Goal: Information Seeking & Learning: Learn about a topic

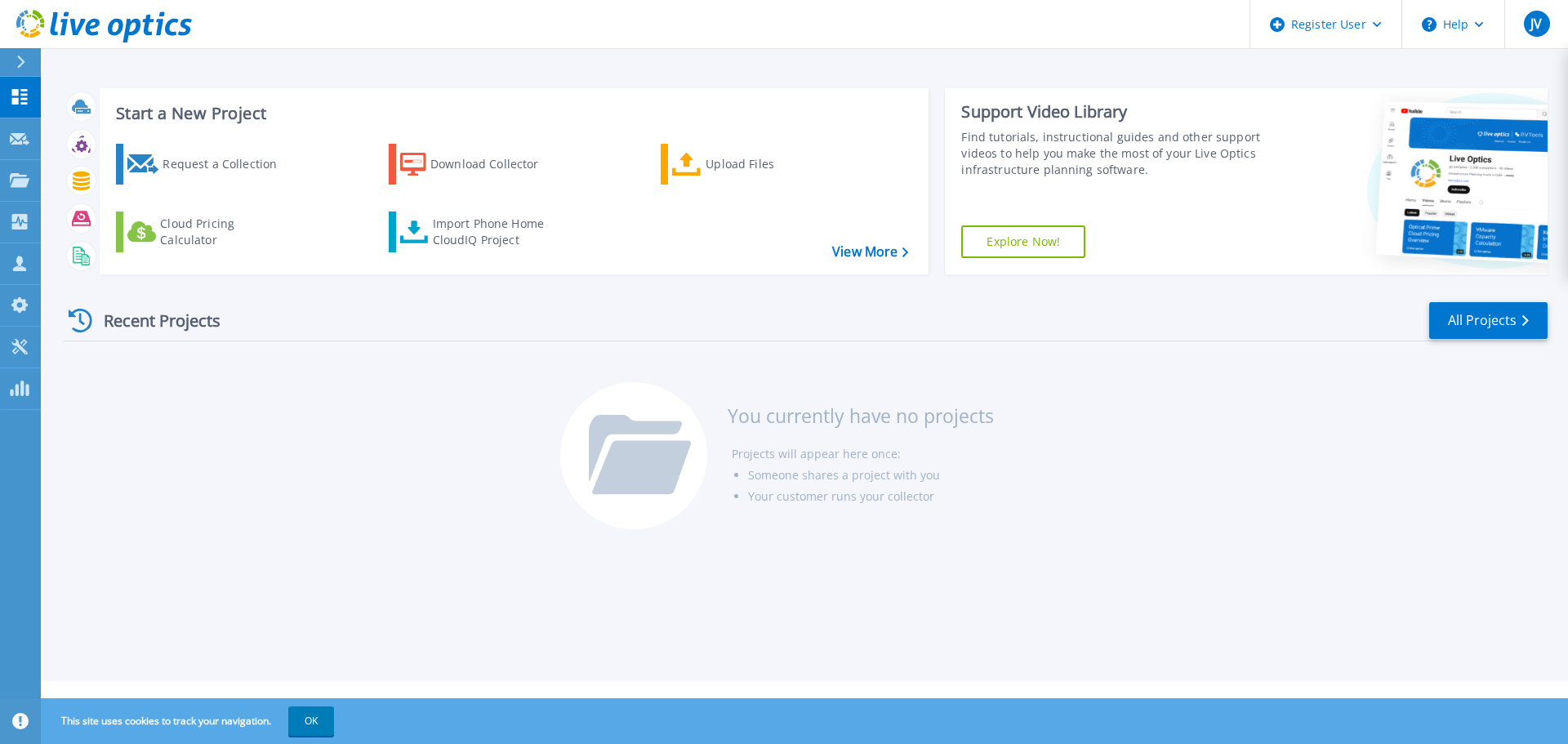
click at [327, 737] on div "This site uses cookies to track your navigation. OK" at bounding box center [784, 721] width 1568 height 46
click at [319, 730] on button "OK" at bounding box center [311, 720] width 46 height 30
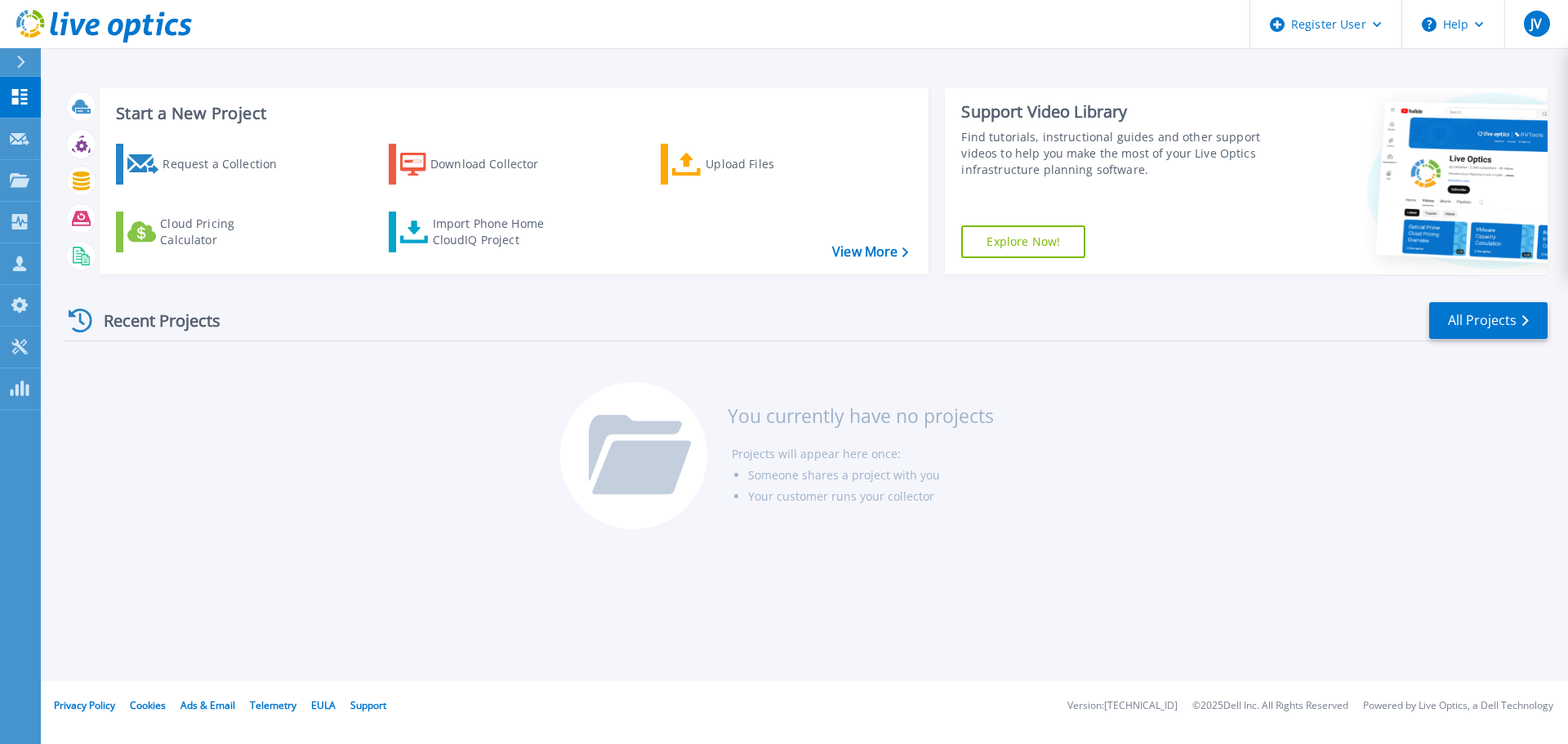
click at [984, 236] on link "Explore Now!" at bounding box center [1023, 241] width 124 height 32
click at [18, 333] on link "Tools Tools" at bounding box center [20, 348] width 41 height 42
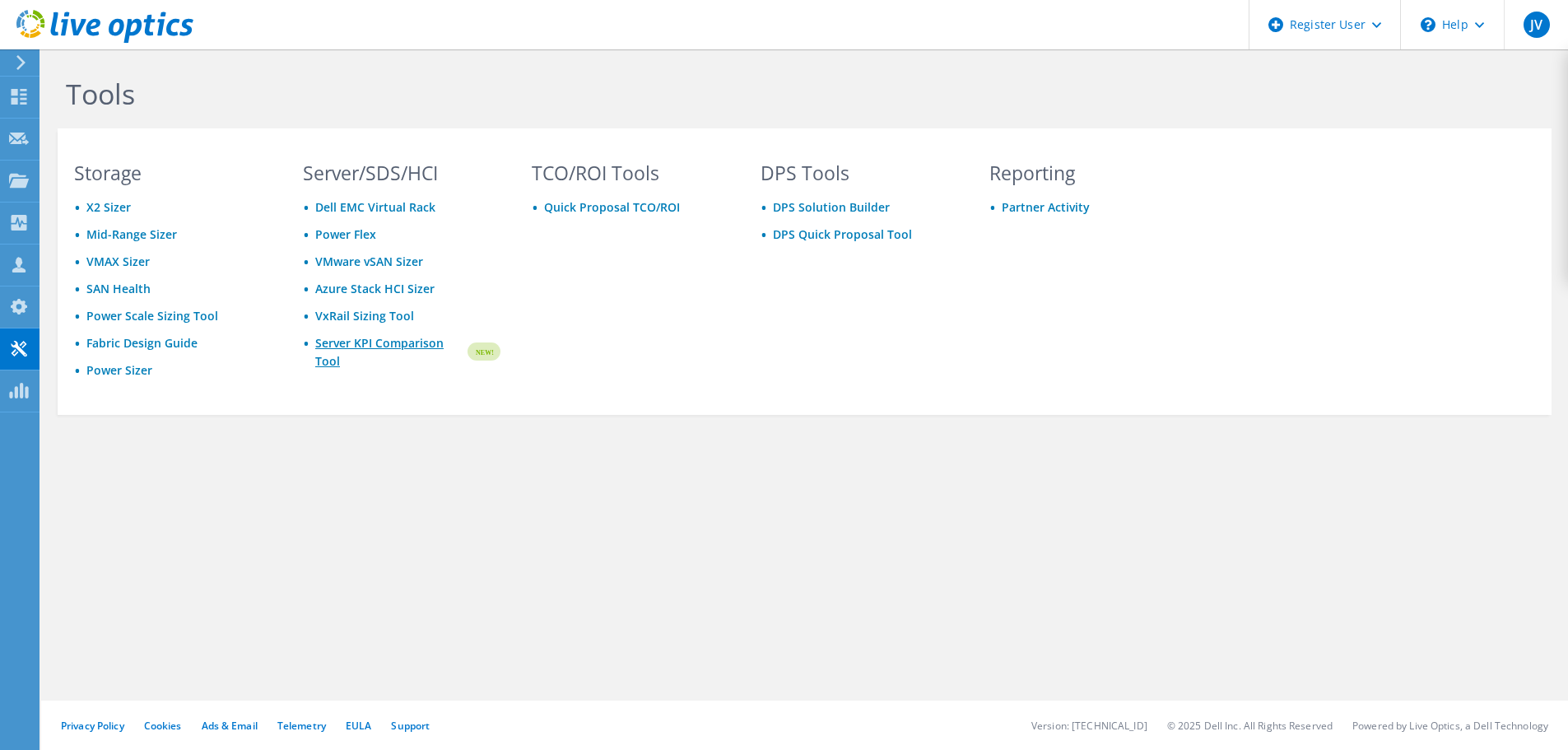
click at [379, 351] on link "Server KPI Comparison Tool" at bounding box center [390, 352] width 150 height 36
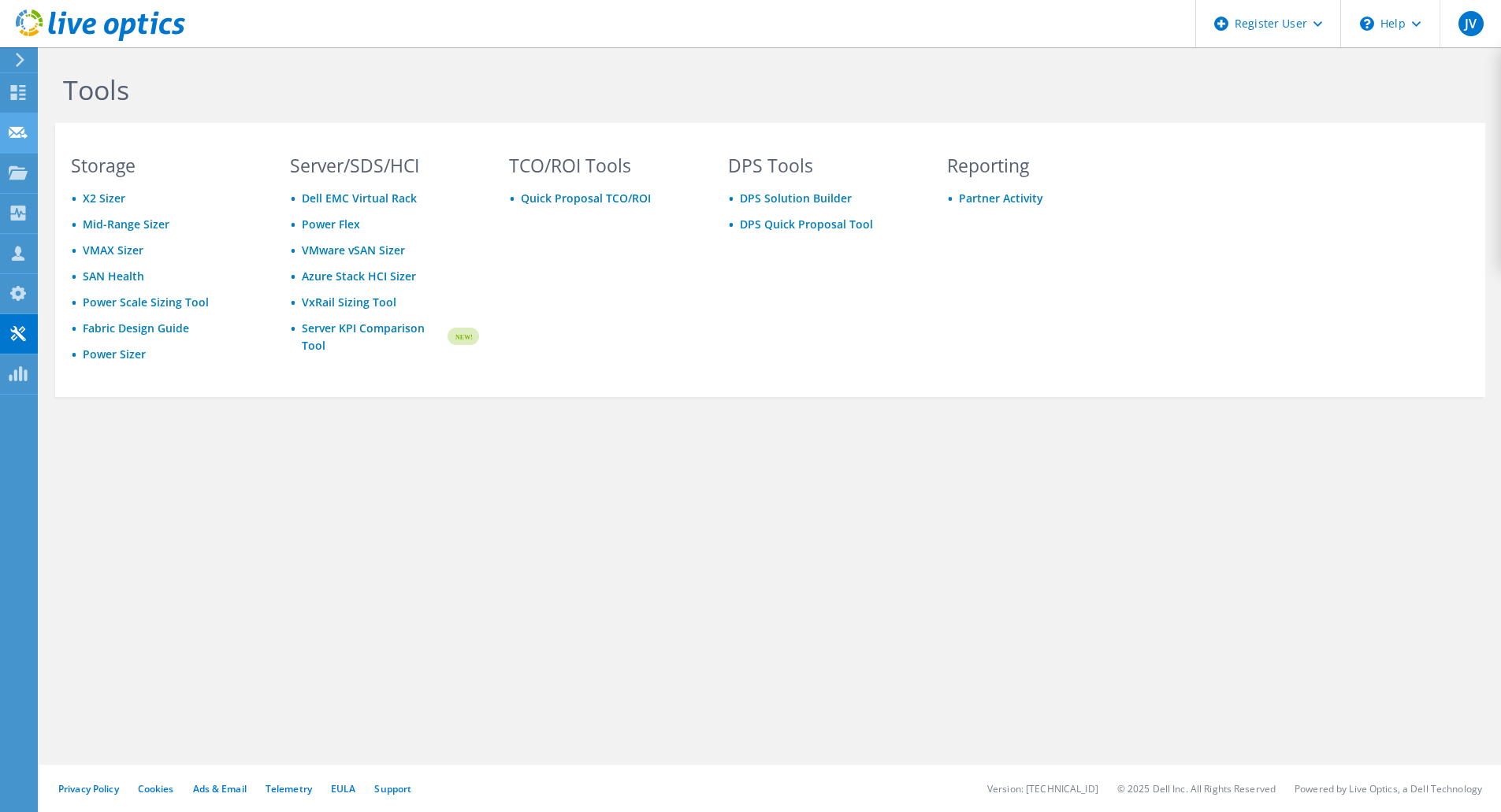
click at [9, 143] on div at bounding box center [17, 134] width 19 height 17
click at [11, 166] on icon at bounding box center [17, 173] width 19 height 15
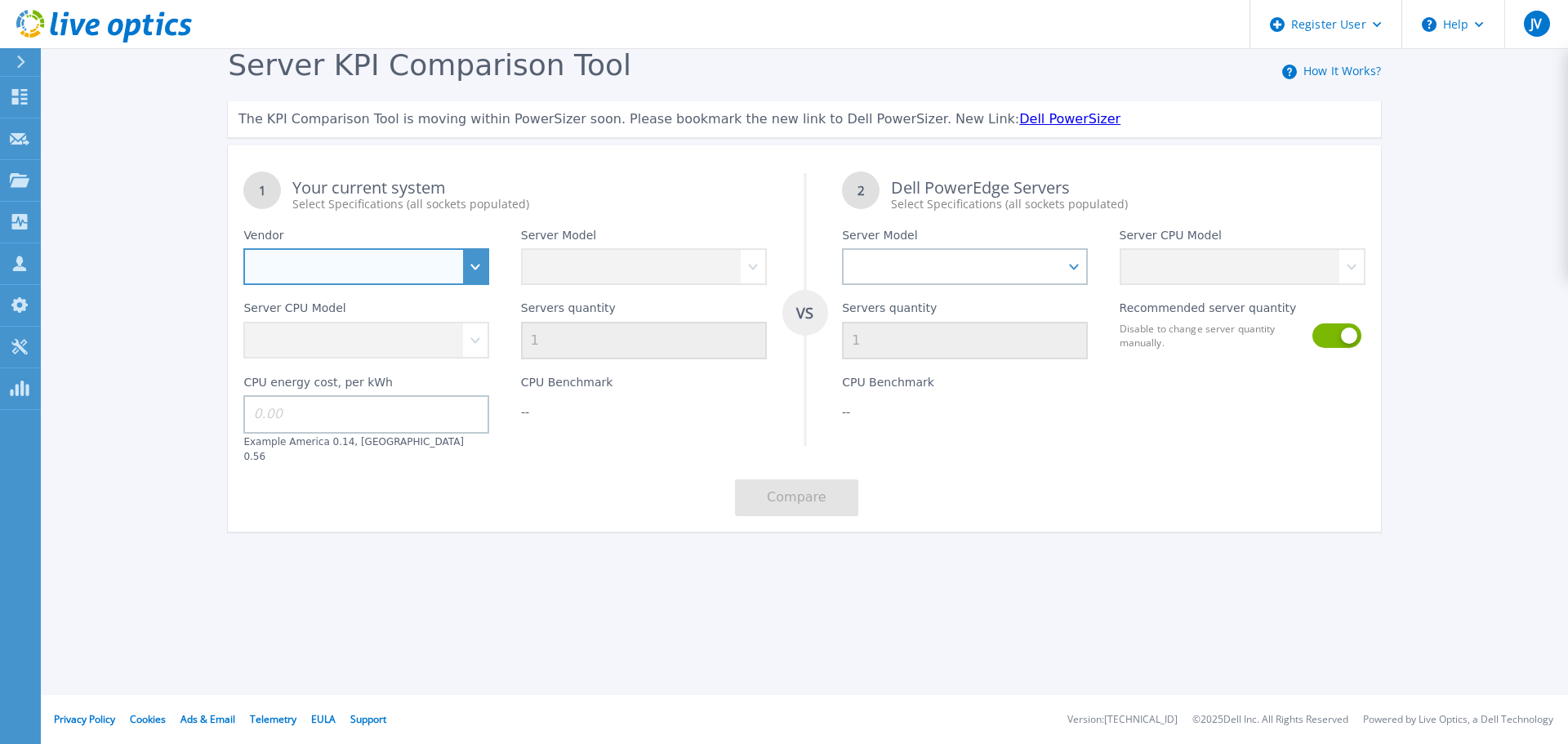
click at [474, 268] on select "Dell HPE Lenovo Supermicro" at bounding box center [366, 266] width 246 height 37
select select "Dell"
click at [243, 249] on select "Dell HPE Lenovo Supermicro" at bounding box center [366, 266] width 246 height 37
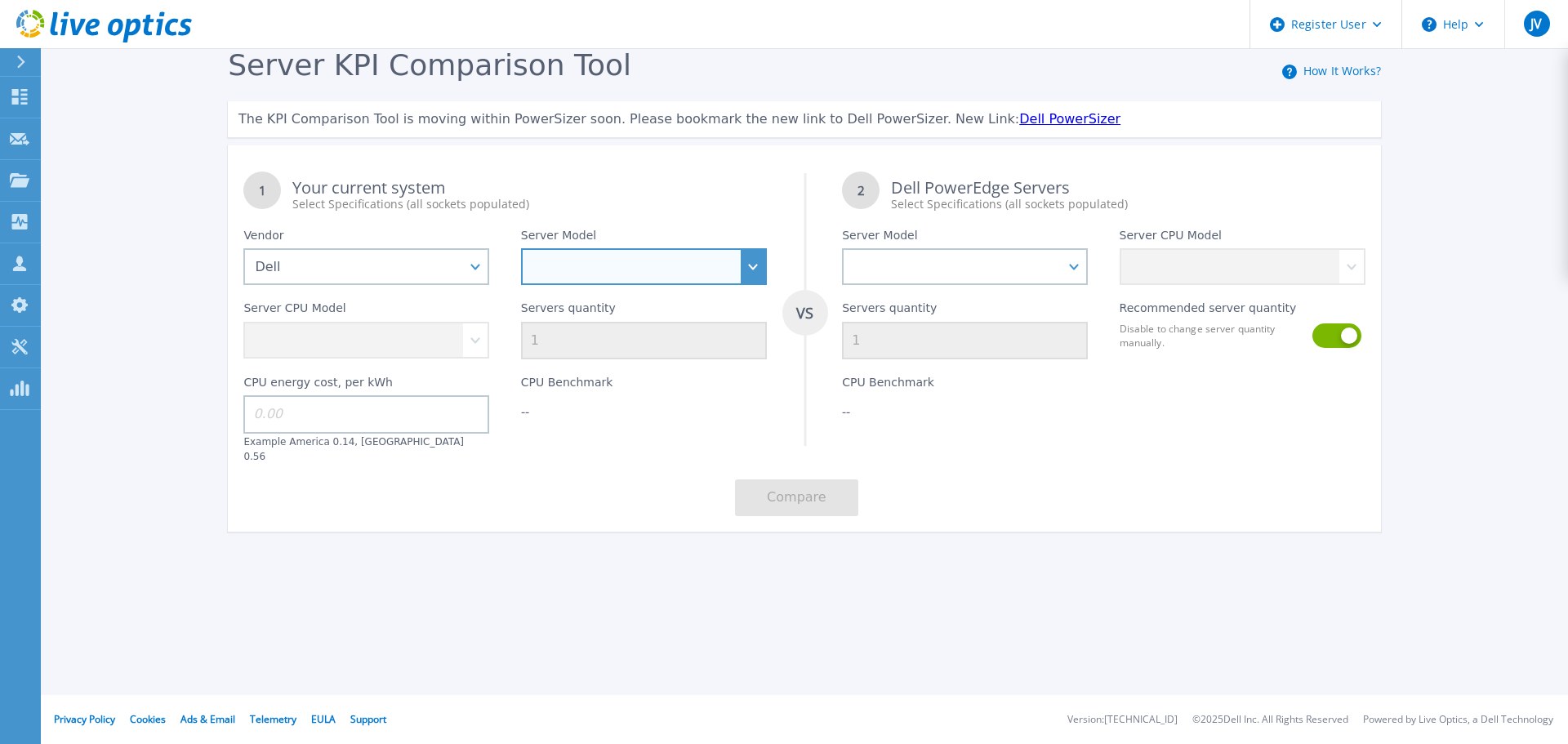
click at [755, 259] on select "PowerEdge C6520 PowerEdge C6525 PowerEdge HS5610 PowerEdge HS5620 PowerEdge R24…" at bounding box center [644, 266] width 246 height 37
click at [173, 585] on div "Server KPI Comparison Tool How It Works? The KPI Comparison Tool is moving with…" at bounding box center [784, 305] width 1568 height 610
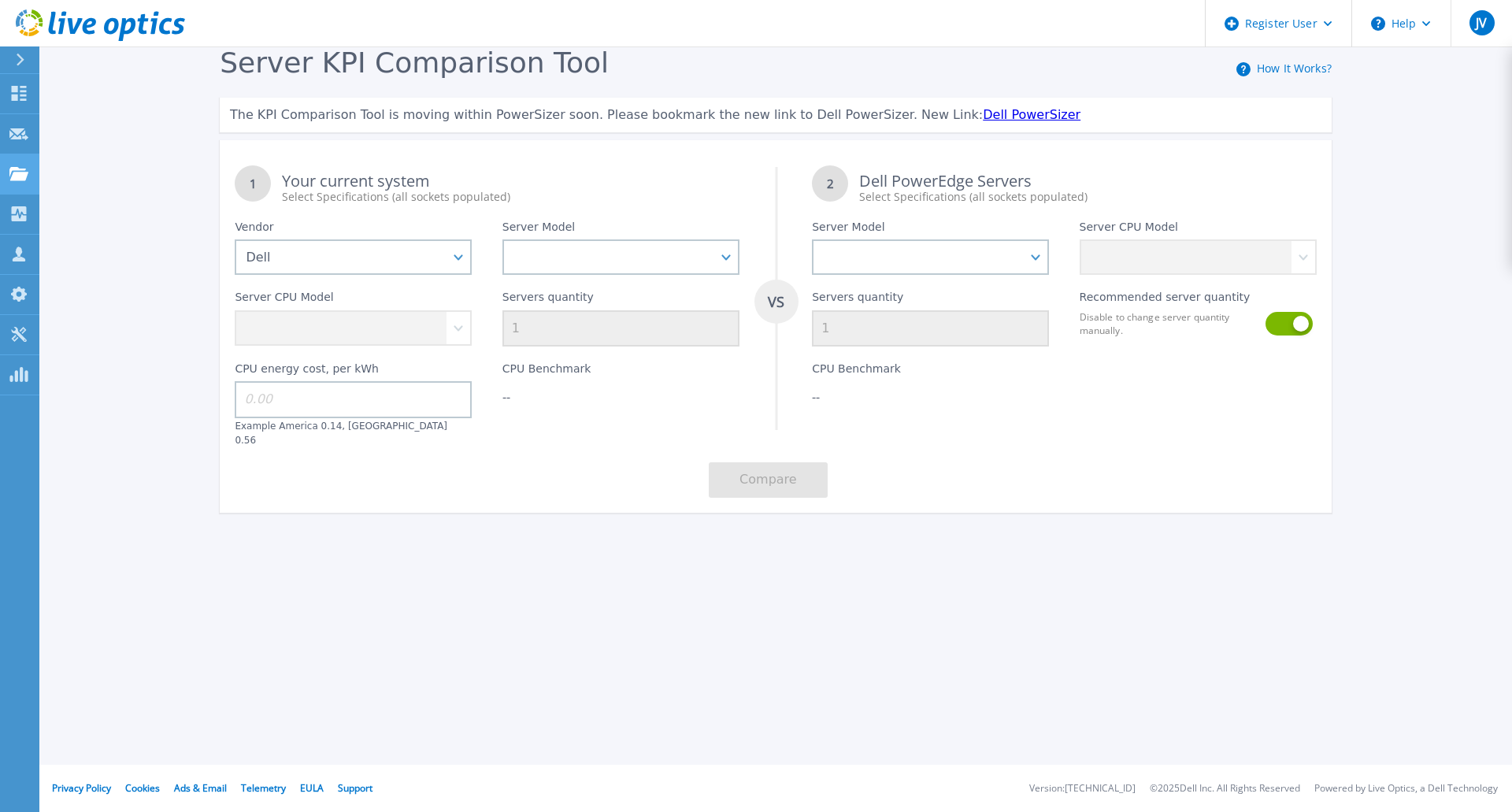
click at [8, 188] on link "Projects Projects" at bounding box center [19, 175] width 40 height 40
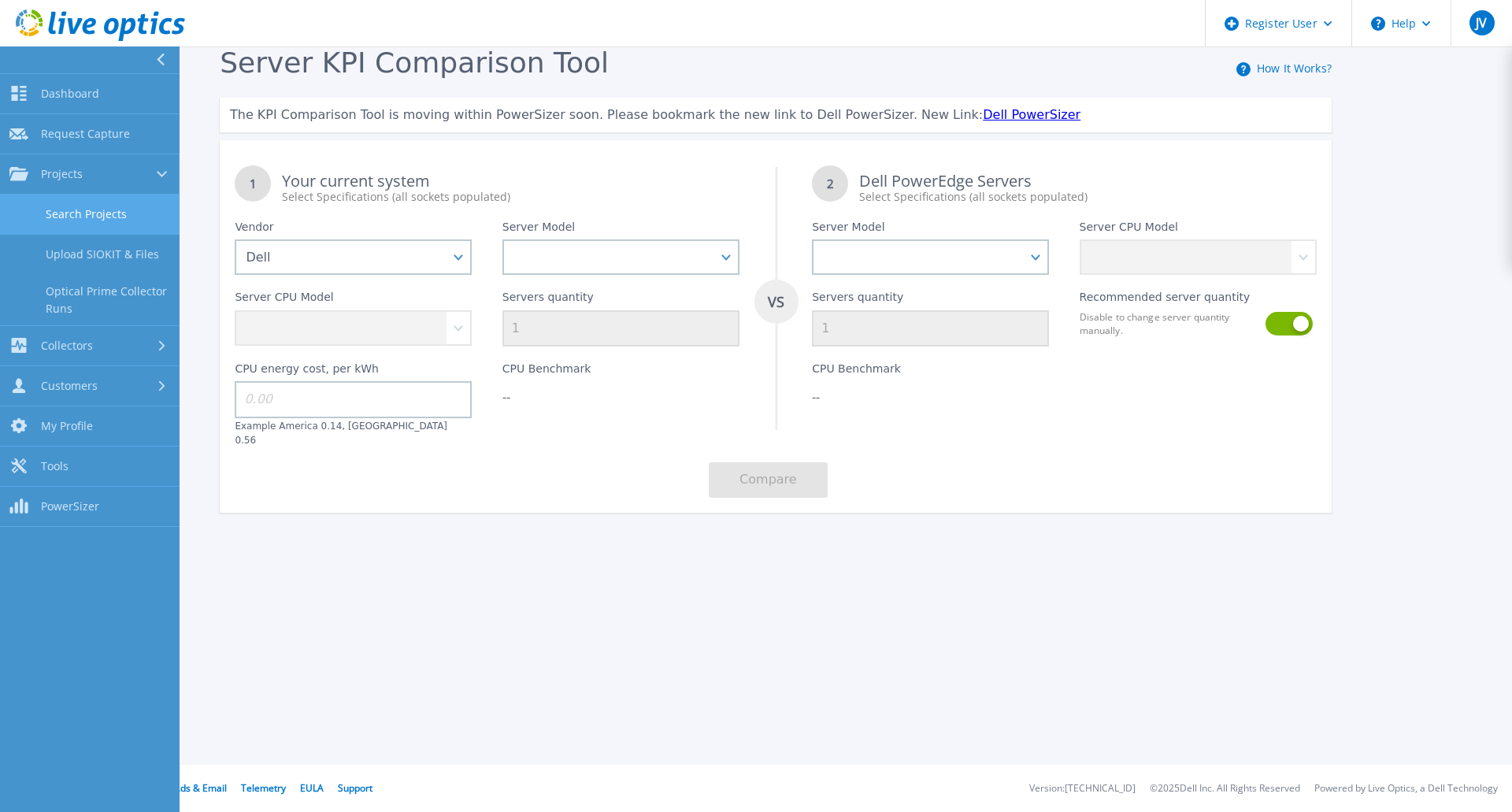
click at [63, 217] on link "Search Projects" at bounding box center [89, 215] width 179 height 40
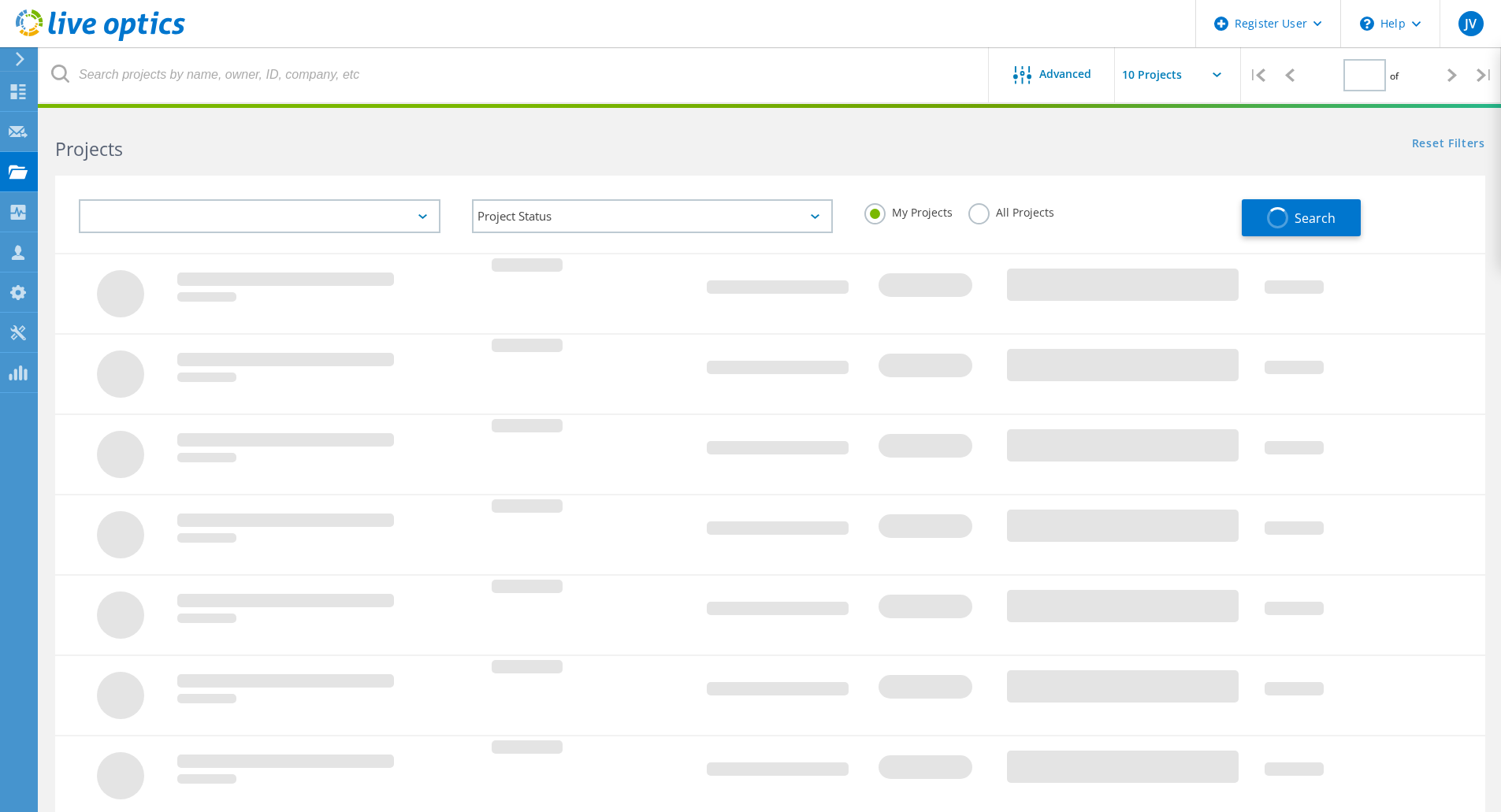
type input "1"
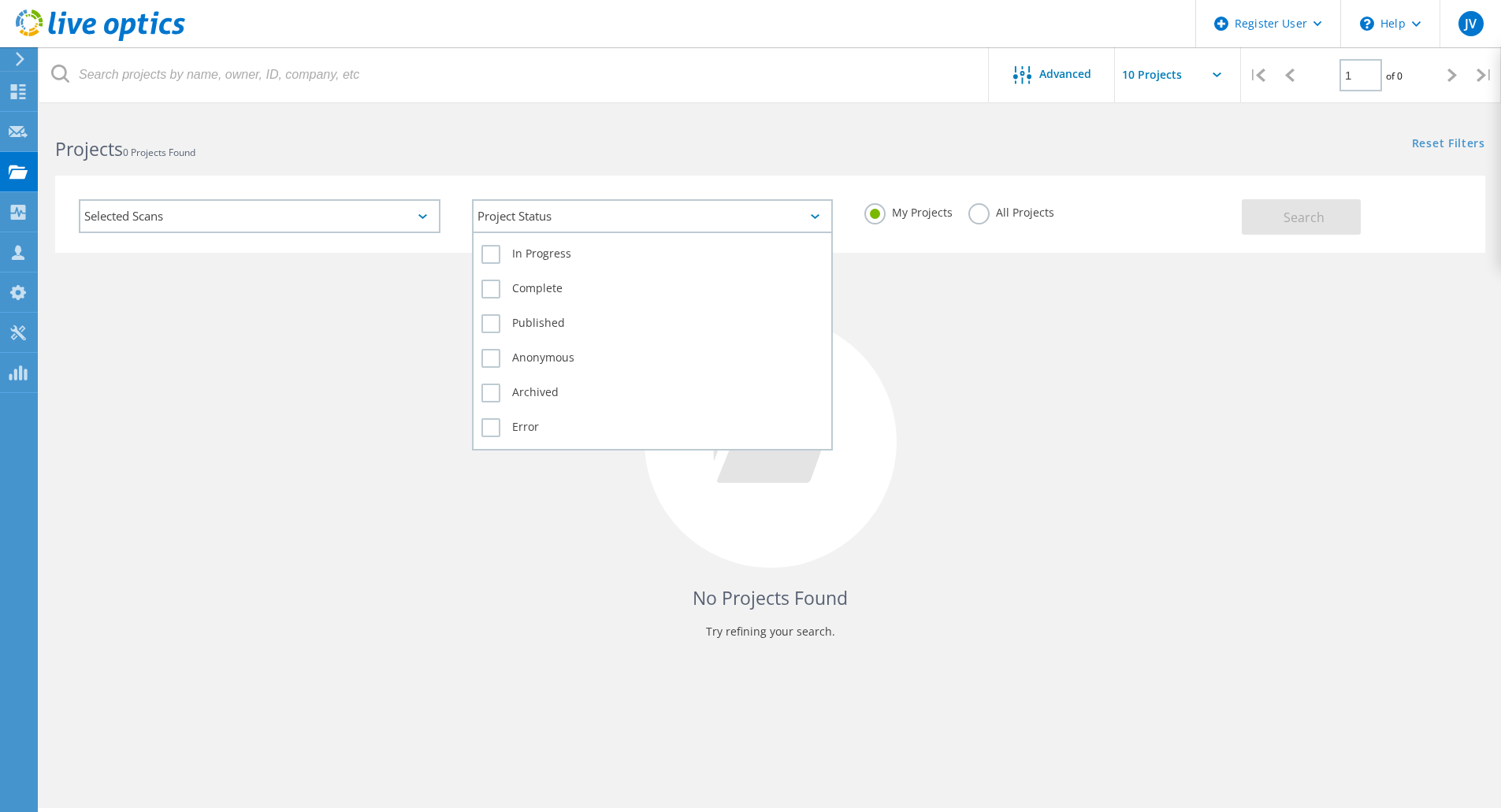
click at [817, 208] on div "Project Status" at bounding box center [652, 216] width 361 height 34
click at [631, 298] on label "Complete" at bounding box center [652, 289] width 343 height 19
click at [0, 0] on input "Complete" at bounding box center [0, 0] width 0 height 0
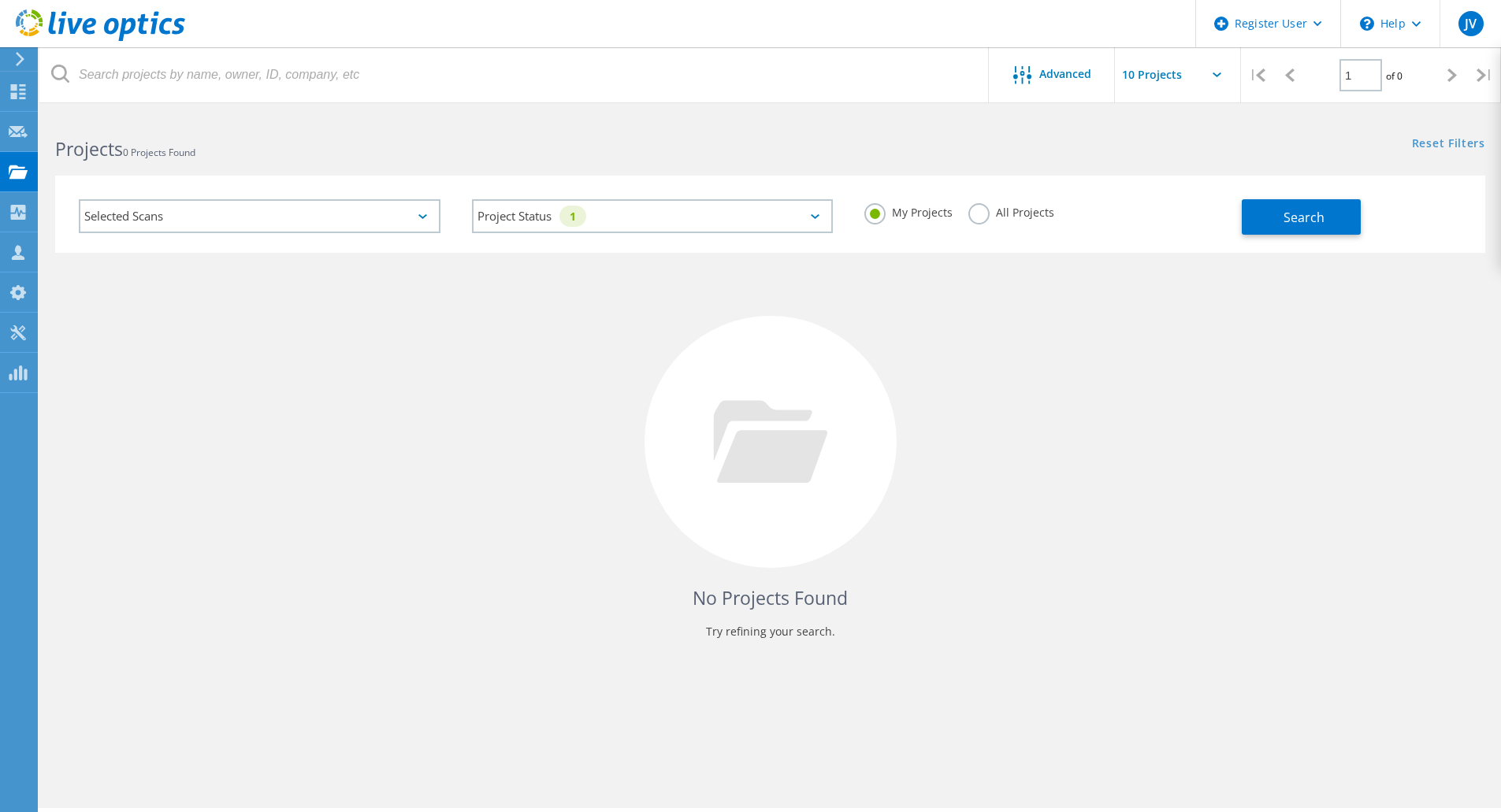
click at [92, 207] on div "Selected Scans" at bounding box center [259, 216] width 361 height 34
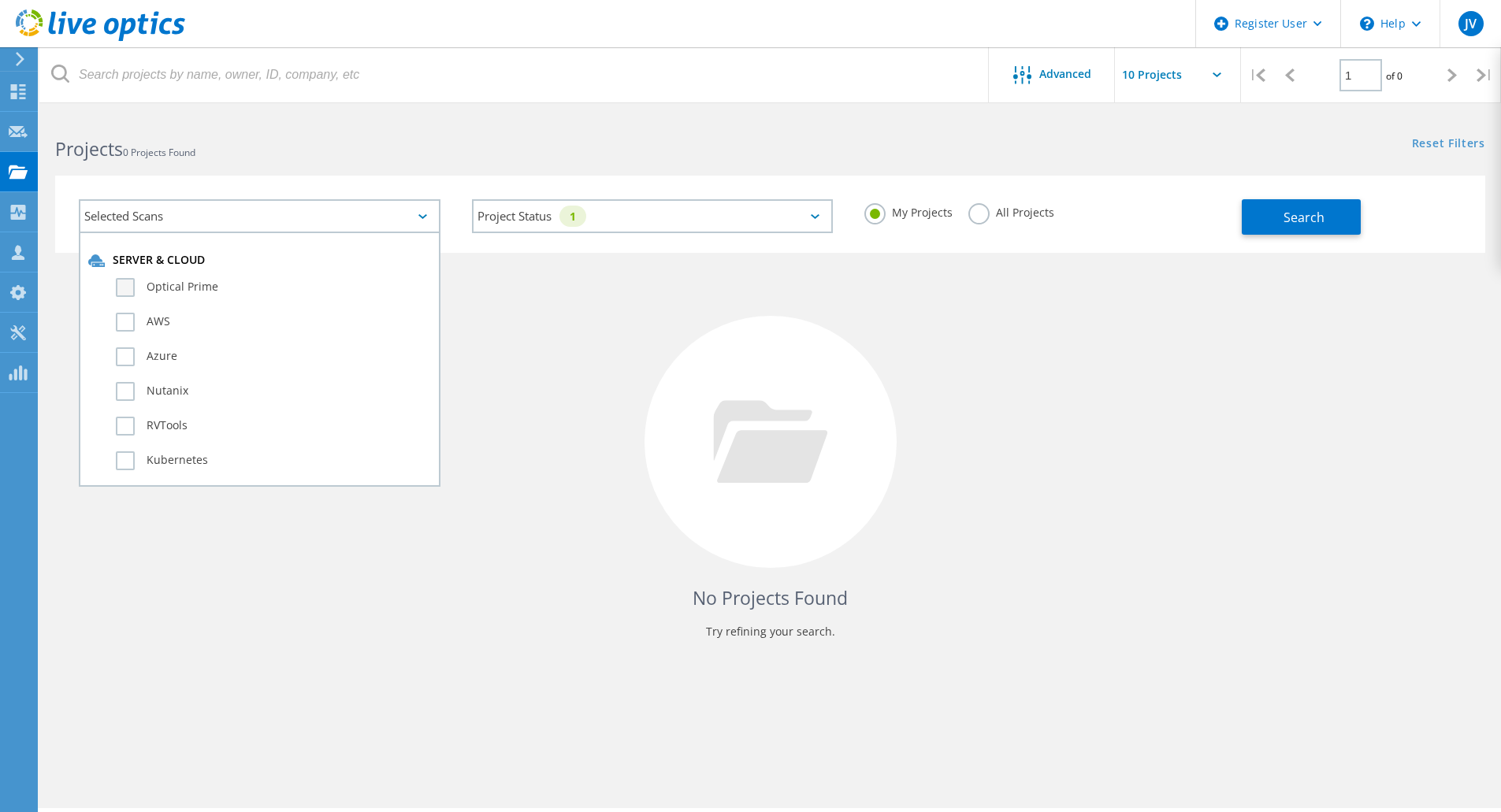
click at [231, 293] on label "Optical Prime" at bounding box center [273, 287] width 315 height 19
click at [0, 0] on input "Optical Prime" at bounding box center [0, 0] width 0 height 0
click at [1318, 250] on div "Selected Scans 1 Server & Cloud Optical Prime AWS Azure Nutanix RVTools Kuberne…" at bounding box center [770, 214] width 1430 height 77
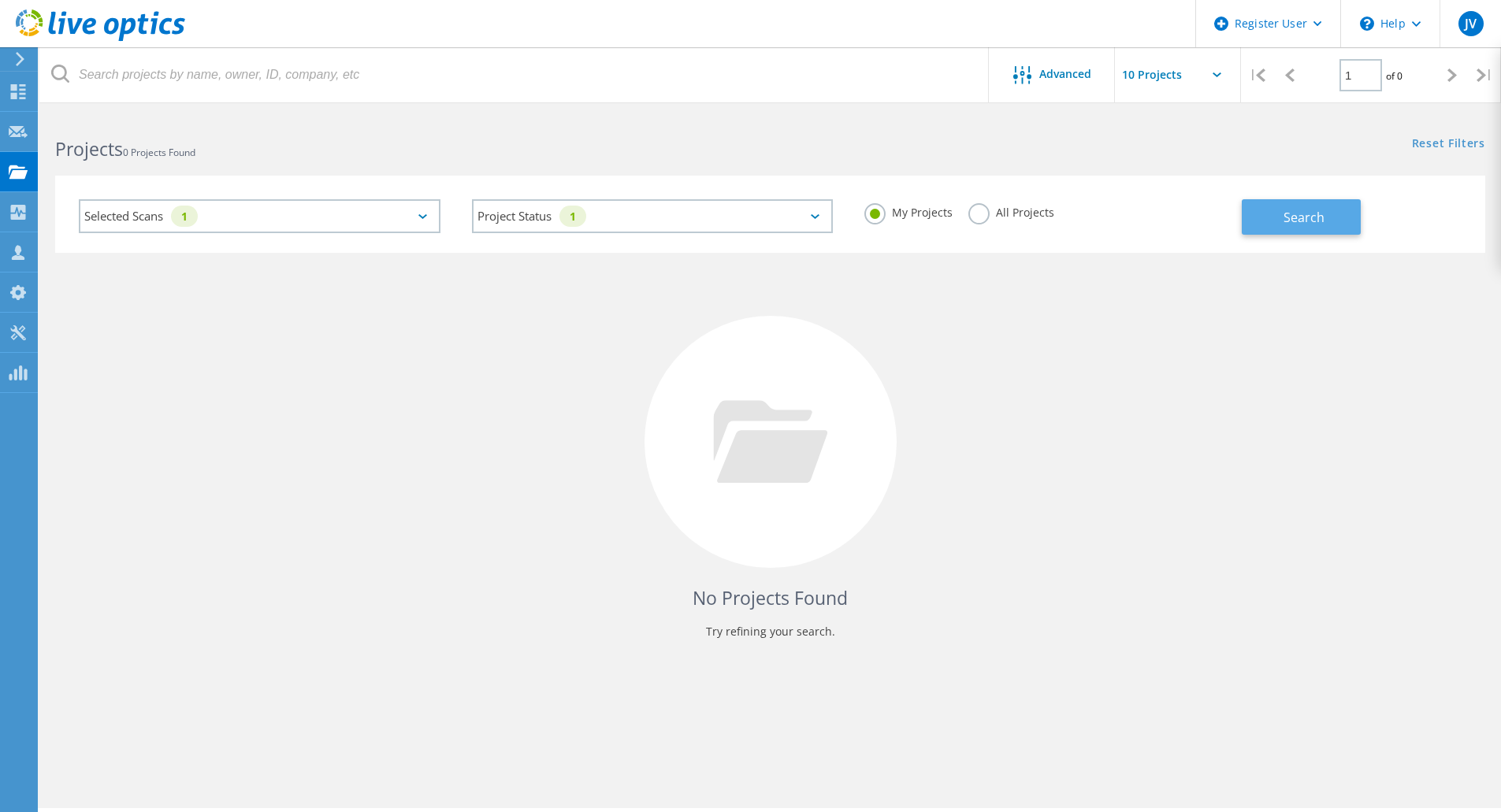
click at [1344, 200] on button "Search" at bounding box center [1300, 217] width 119 height 36
click at [1012, 195] on div "My Projects All Projects" at bounding box center [1046, 212] width 394 height 58
click at [1023, 212] on label "All Projects" at bounding box center [1011, 211] width 86 height 15
click at [0, 0] on input "All Projects" at bounding box center [0, 0] width 0 height 0
click at [1342, 206] on button "Search" at bounding box center [1300, 217] width 119 height 36
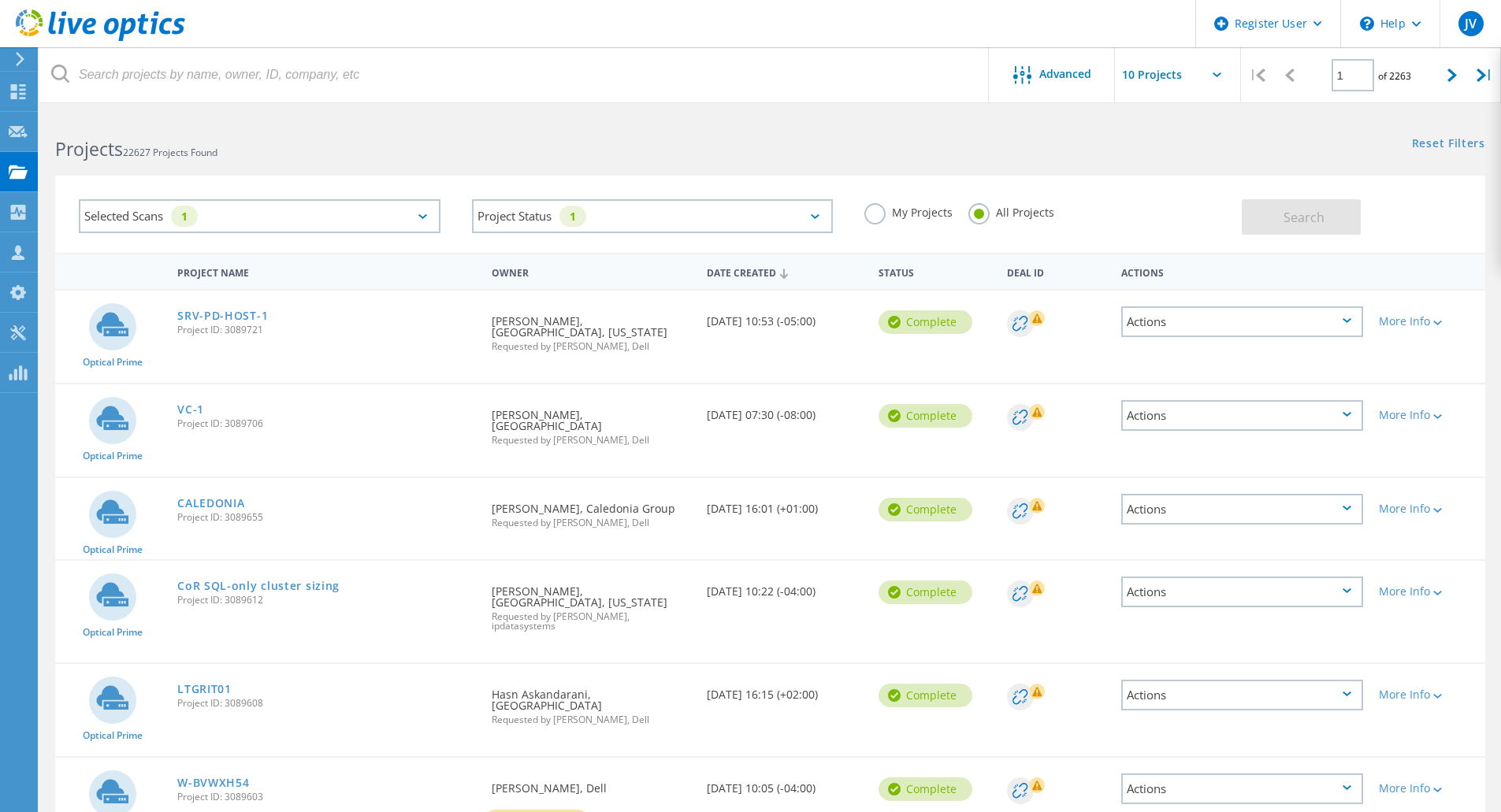
click at [105, 499] on icon at bounding box center [112, 511] width 32 height 24
click at [192, 497] on link "CALEDONIA" at bounding box center [211, 503] width 67 height 11
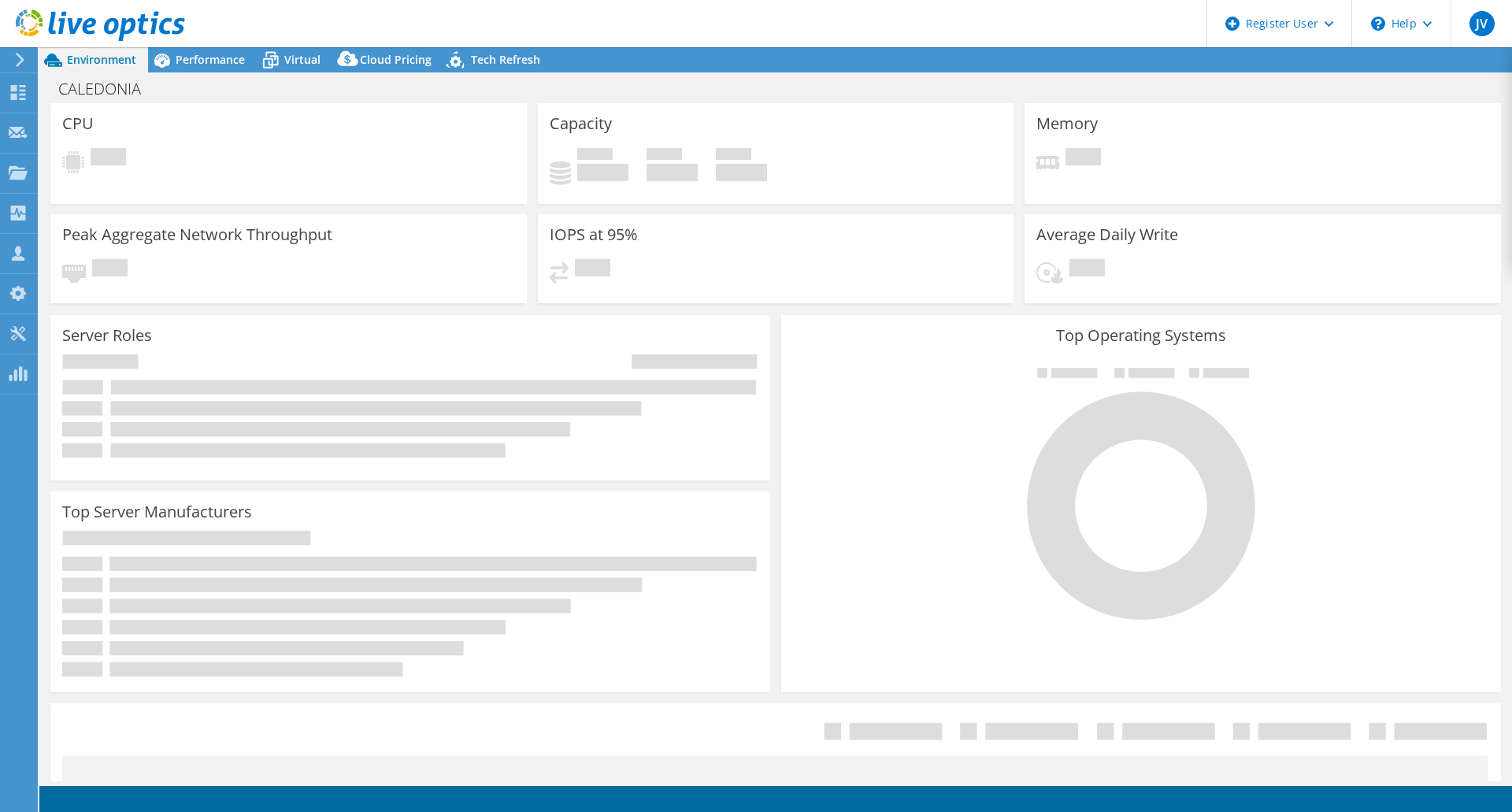
select select "USD"
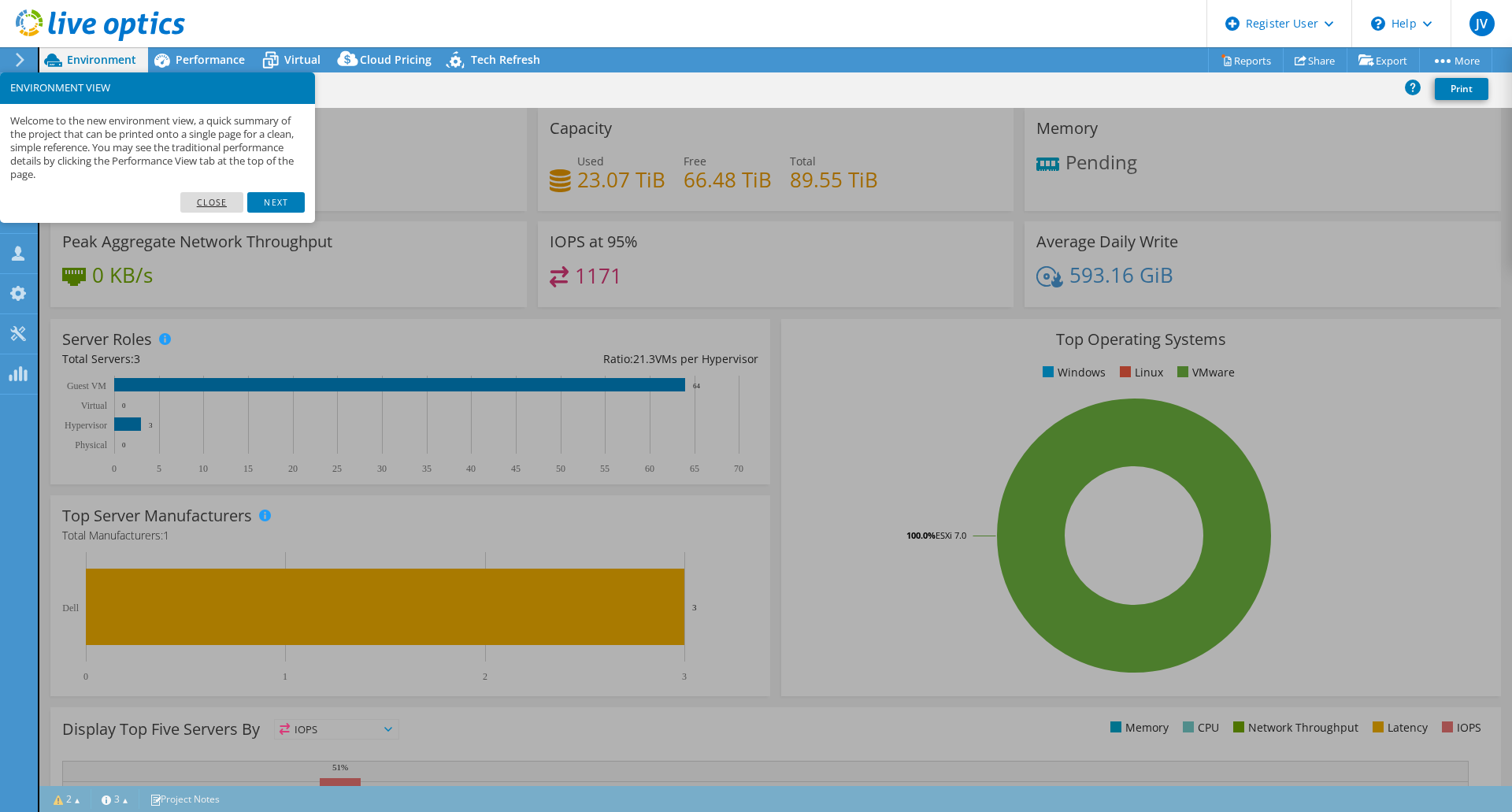
click at [199, 199] on link "Close" at bounding box center [211, 202] width 63 height 20
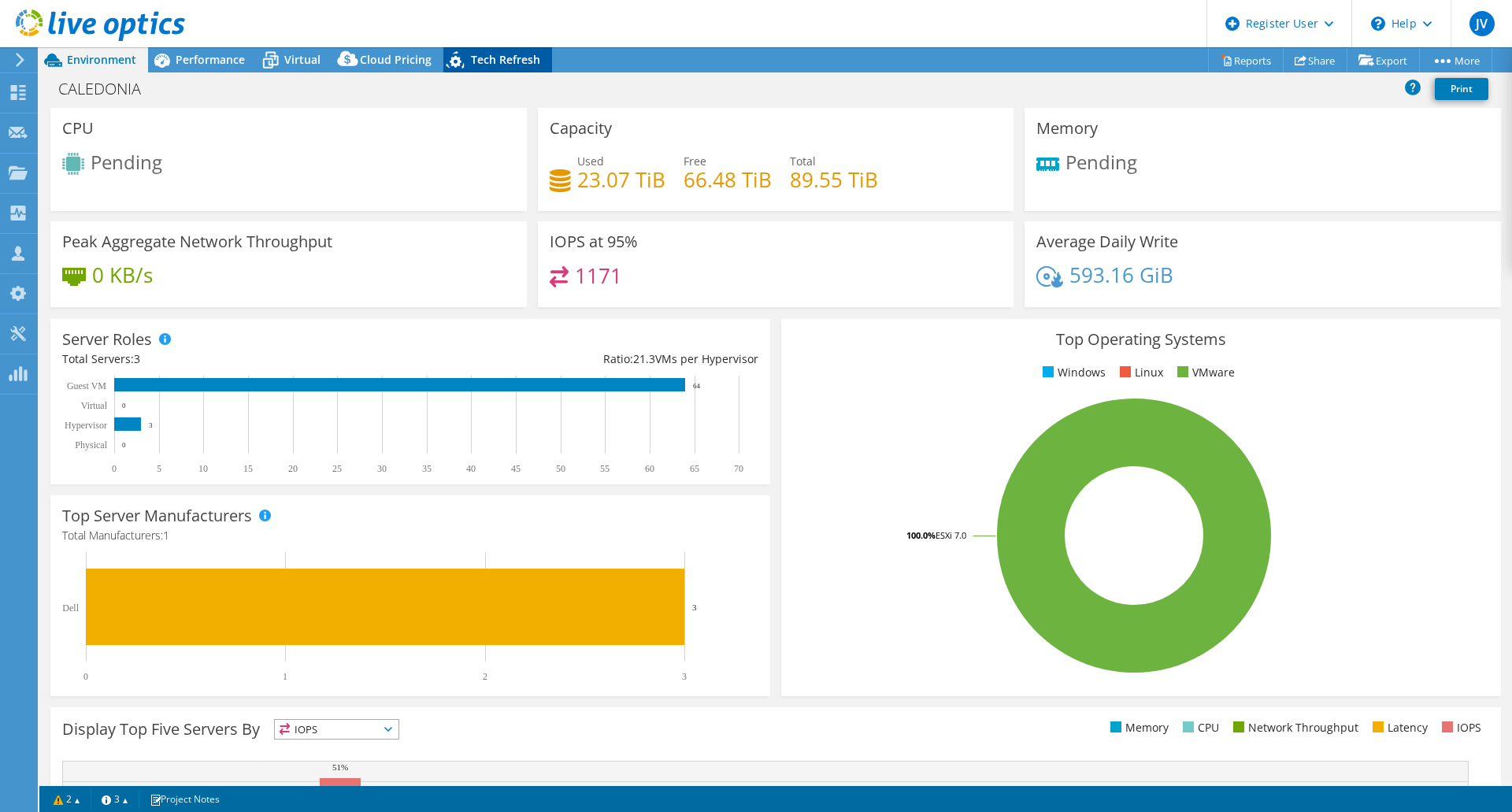
click at [495, 64] on span "Tech Refresh" at bounding box center [505, 60] width 69 height 15
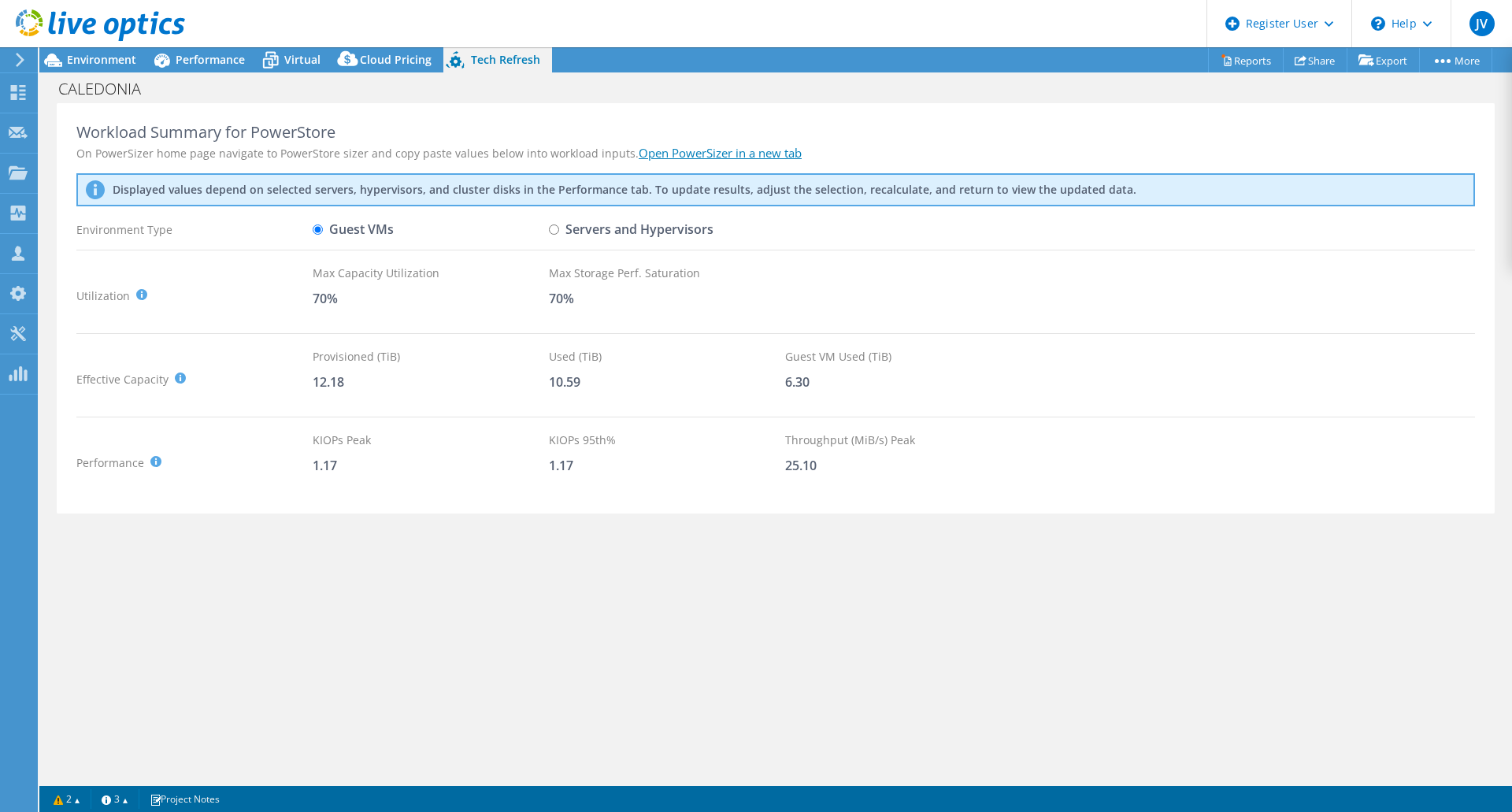
click at [731, 157] on link "Open PowerSizer in a new tab" at bounding box center [720, 153] width 163 height 16
click at [72, 54] on span "Environment" at bounding box center [101, 60] width 69 height 15
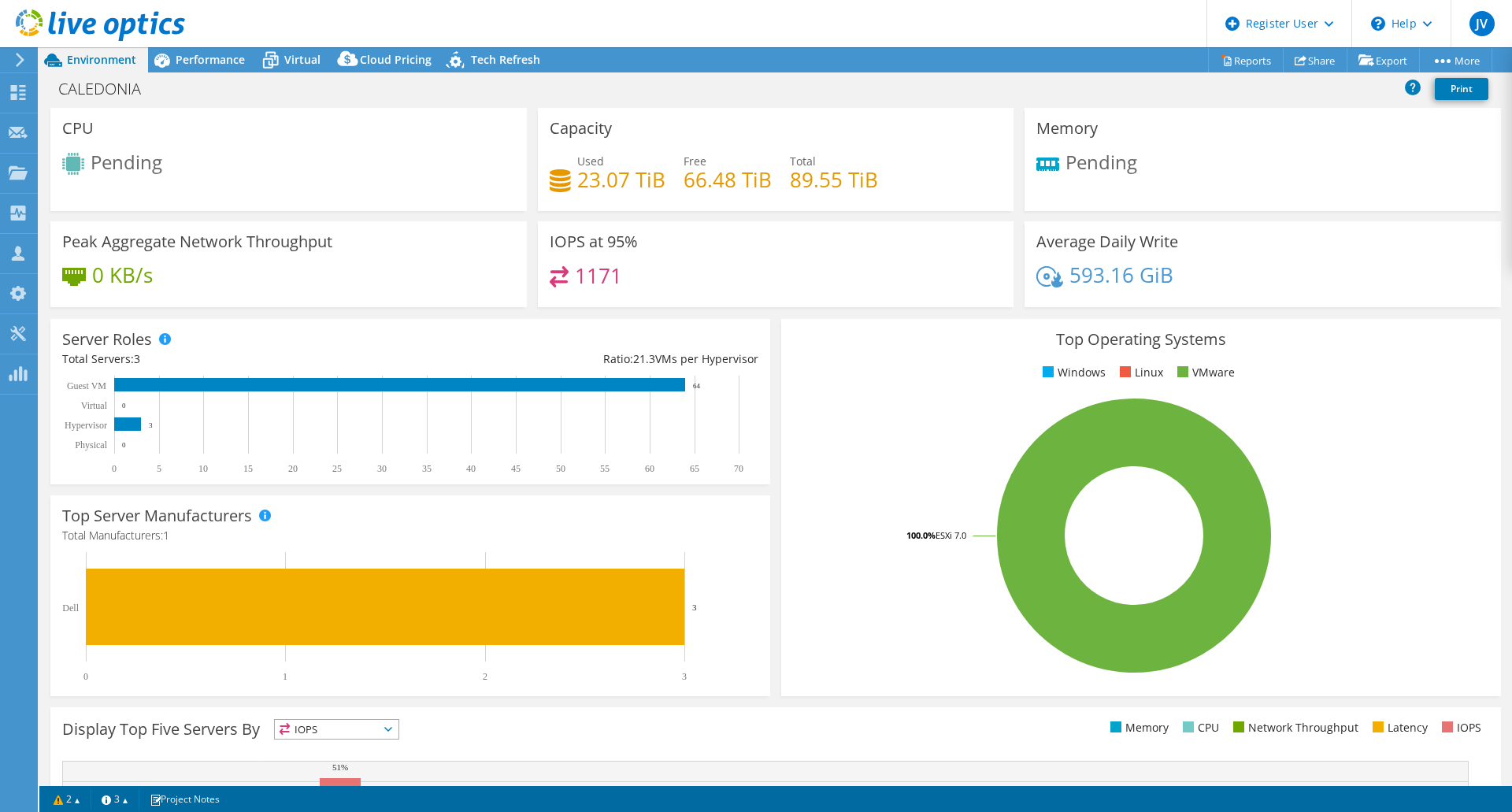
click at [896, 554] on rect at bounding box center [1134, 536] width 682 height 276
click at [502, 69] on div "Tech Refresh" at bounding box center [497, 59] width 108 height 25
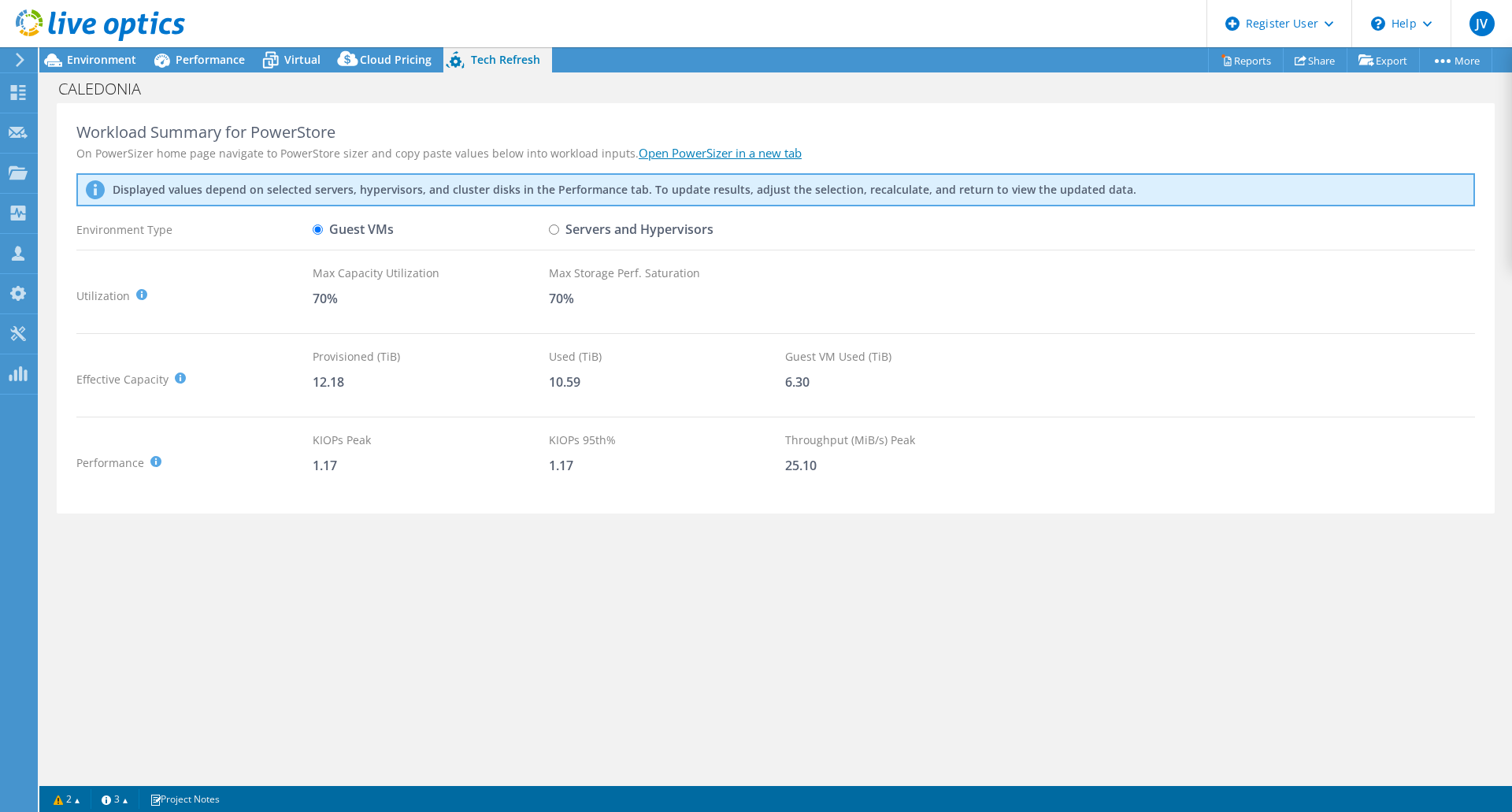
click at [22, 63] on icon at bounding box center [19, 59] width 12 height 14
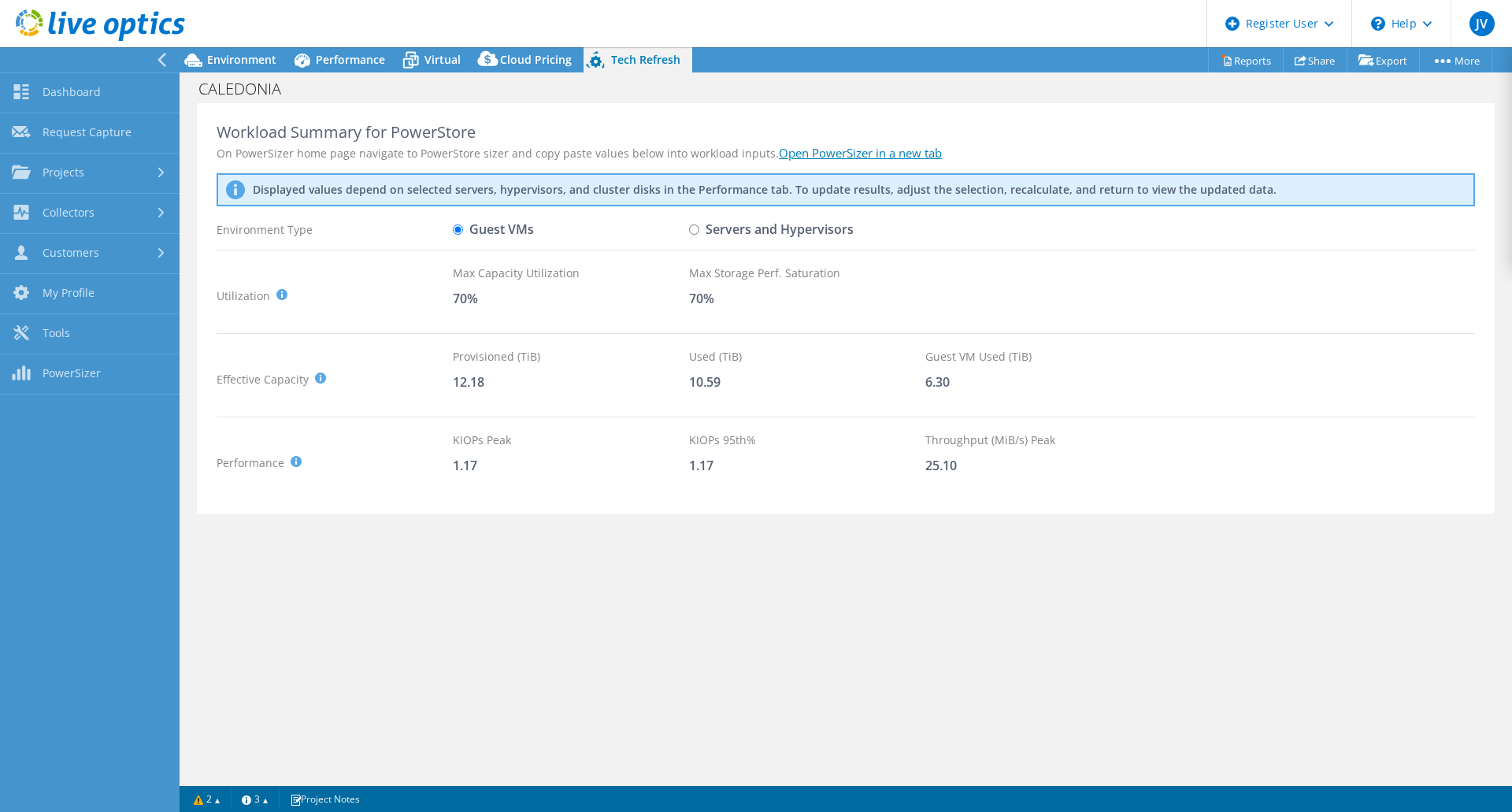
click at [202, 36] on header "JV Dell User Jose Vergara Jose.Vergara@dell.com Dell My Profile Log Out \n Help…" at bounding box center [756, 23] width 1512 height 47
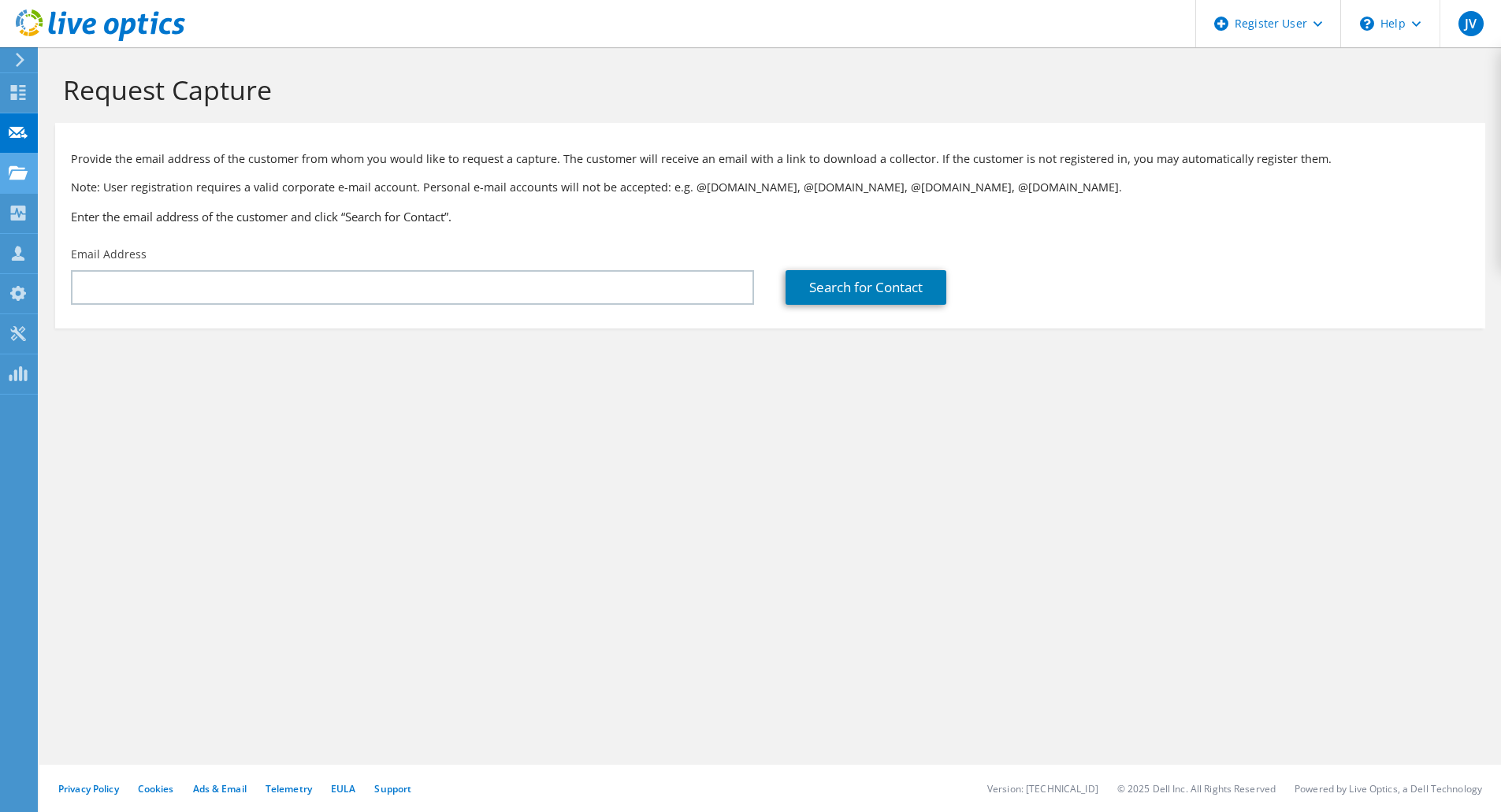
click at [12, 168] on use at bounding box center [17, 172] width 19 height 14
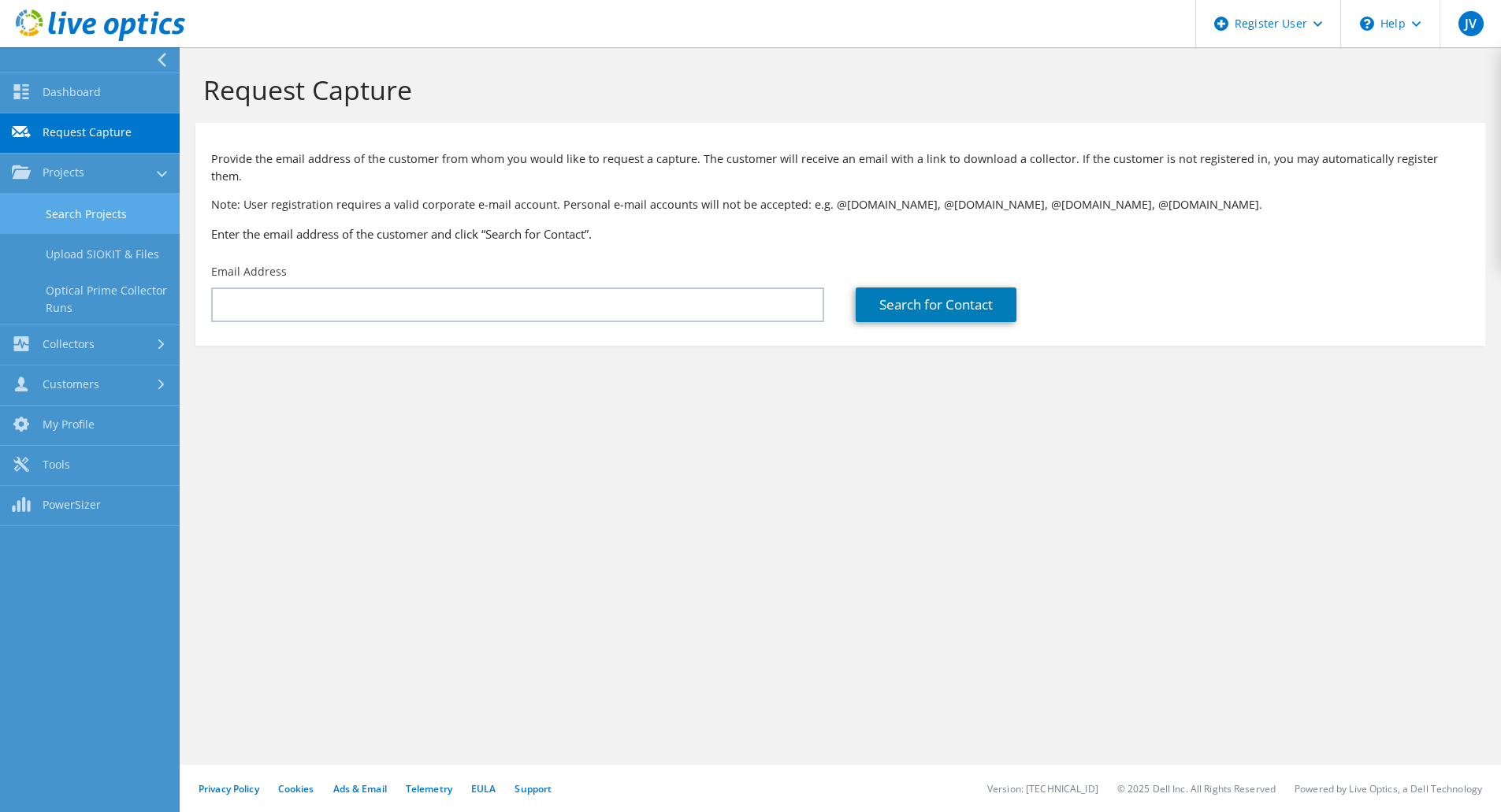
click at [46, 204] on link "Search Projects" at bounding box center [89, 214] width 179 height 40
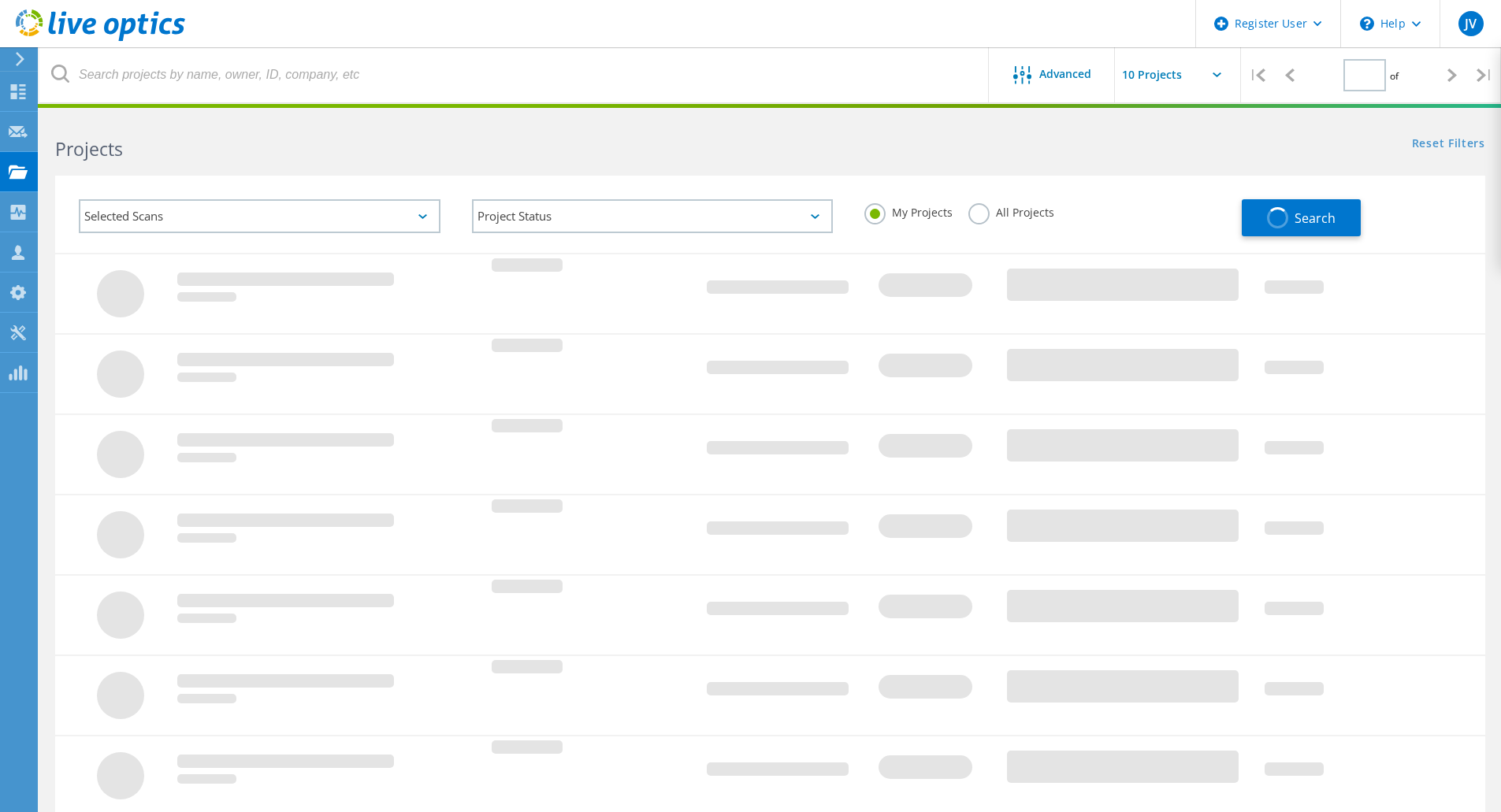
type input "1"
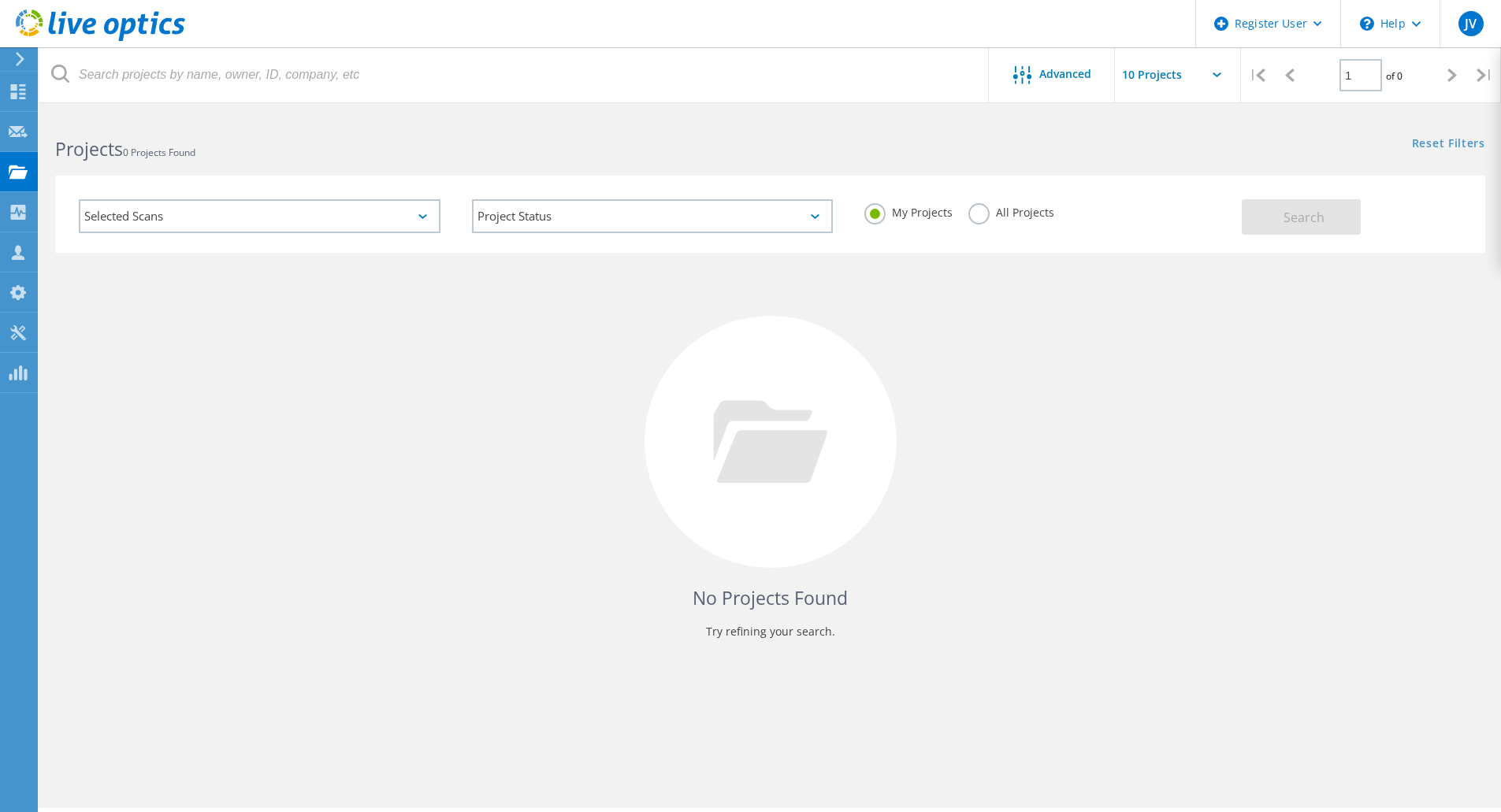
click at [413, 212] on div "Selected Scans" at bounding box center [259, 216] width 361 height 34
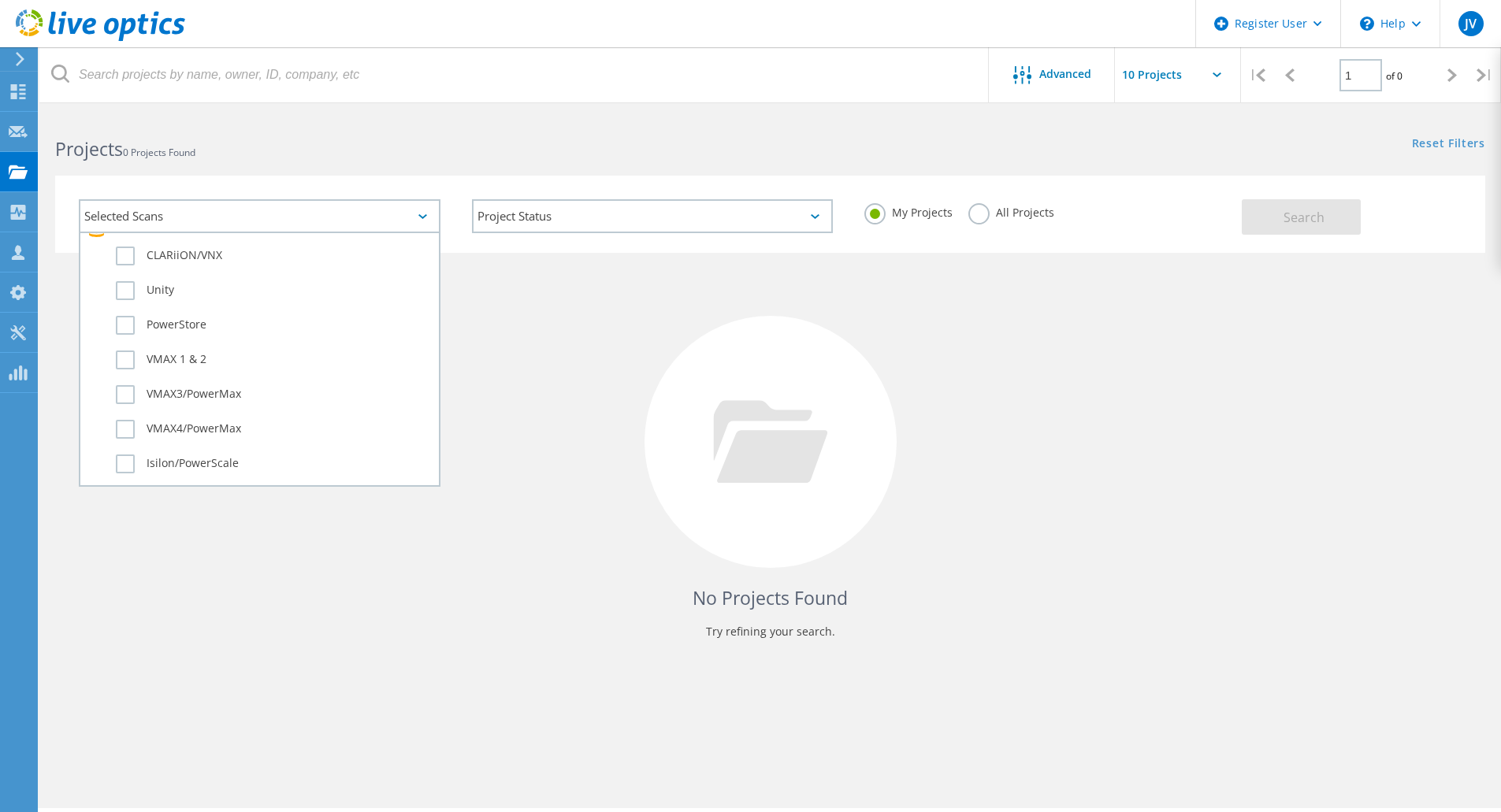
scroll to position [382, 0]
click at [156, 282] on label "Unity" at bounding box center [273, 284] width 315 height 19
click at [0, 0] on input "Unity" at bounding box center [0, 0] width 0 height 0
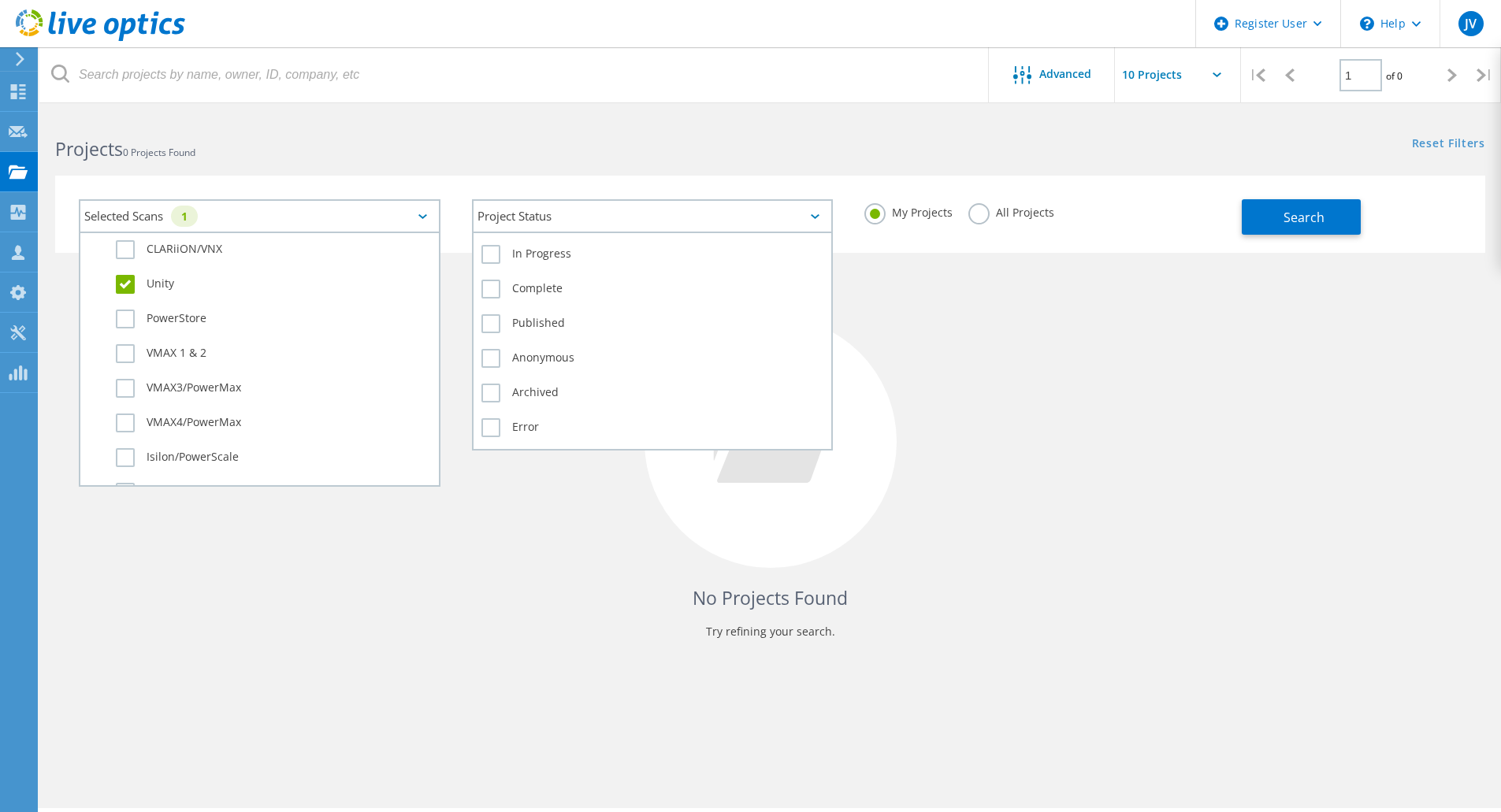
click at [723, 224] on div "Project Status" at bounding box center [652, 216] width 361 height 34
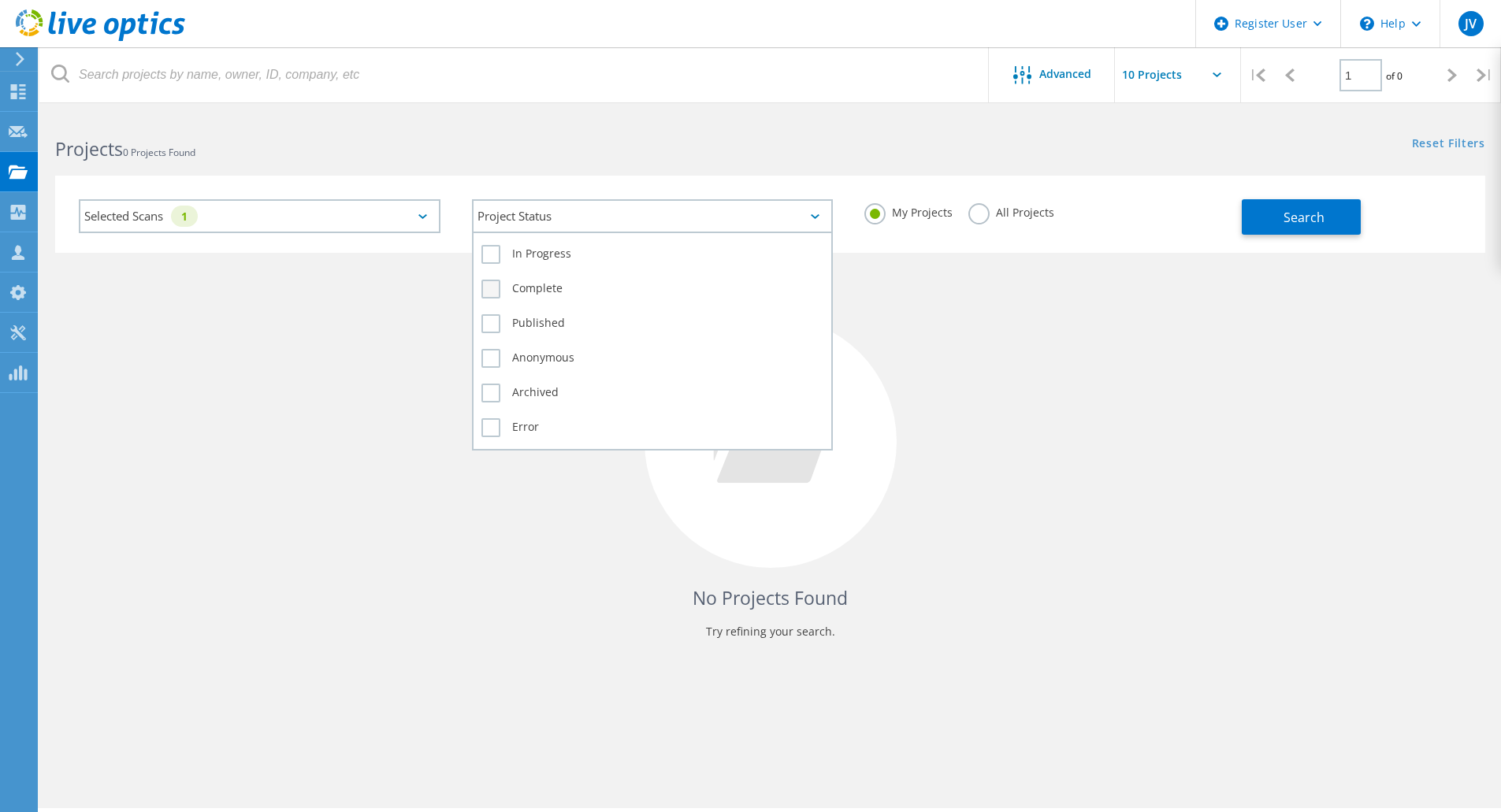
click at [585, 289] on label "Complete" at bounding box center [652, 289] width 343 height 19
click at [0, 0] on input "Complete" at bounding box center [0, 0] width 0 height 0
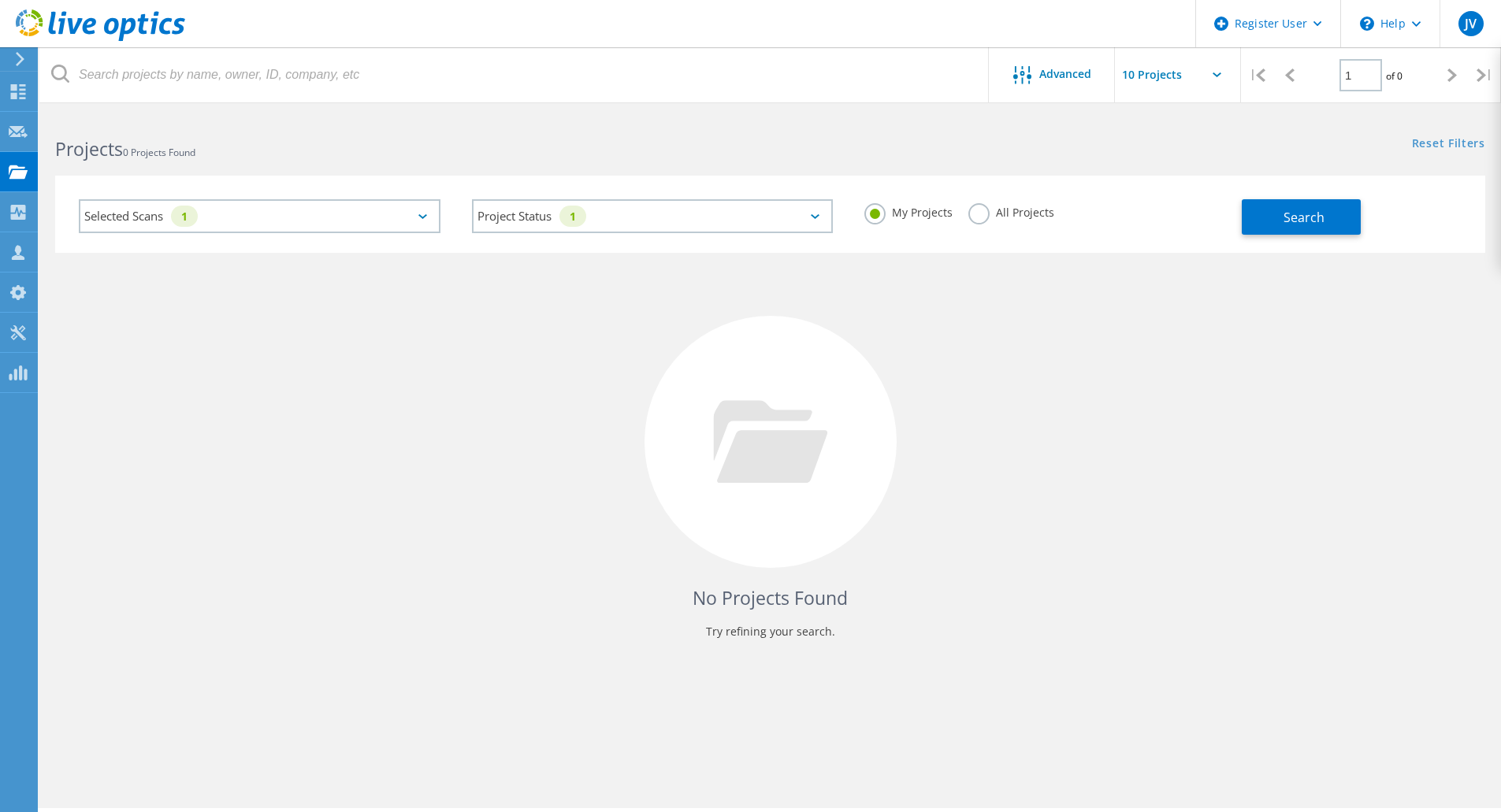
click at [985, 211] on label "All Projects" at bounding box center [1011, 211] width 86 height 15
click at [0, 0] on input "All Projects" at bounding box center [0, 0] width 0 height 0
click at [1323, 222] on span "Search" at bounding box center [1304, 217] width 41 height 17
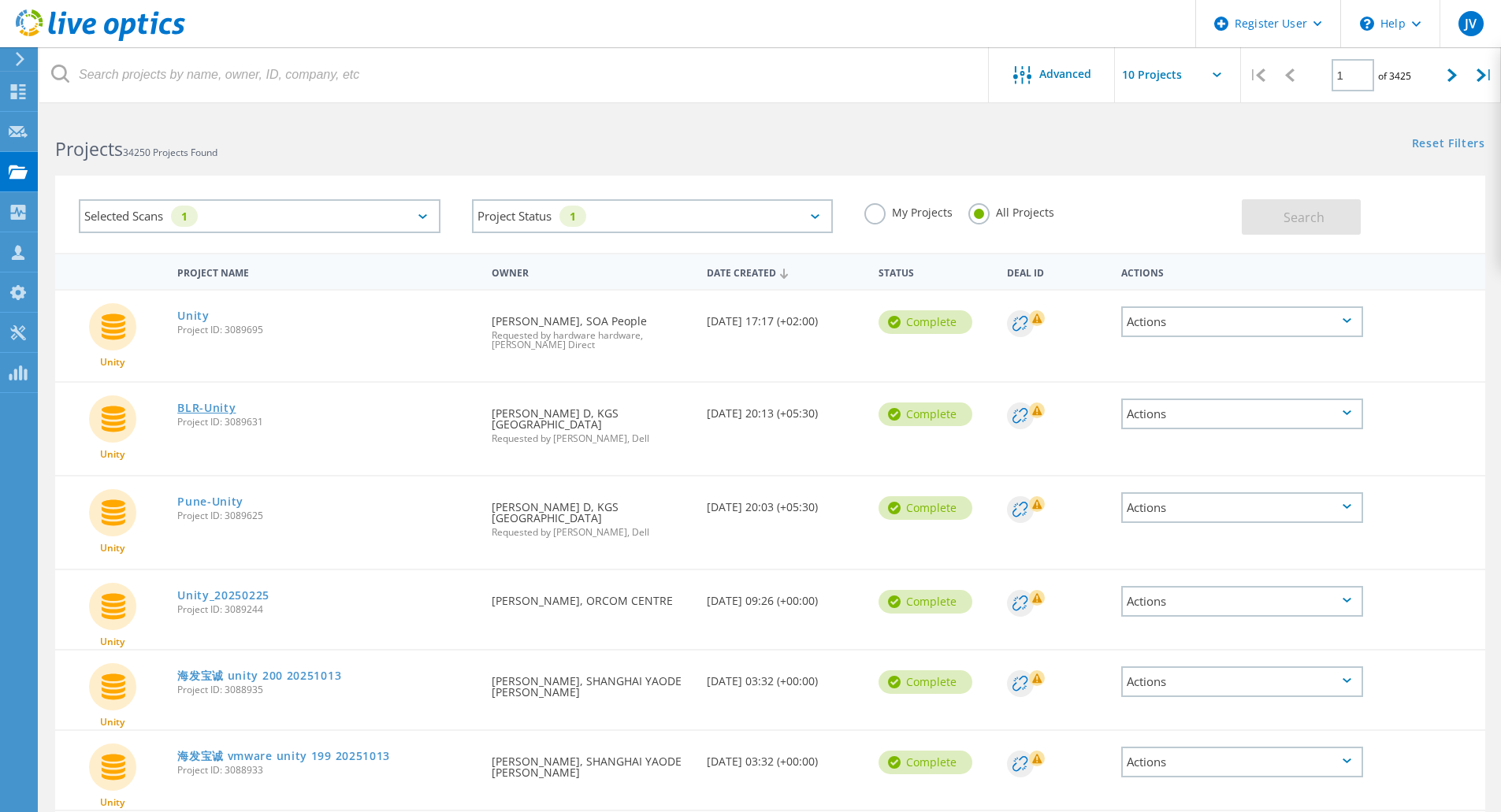
click at [213, 411] on link "BLR-Unity" at bounding box center [206, 408] width 58 height 11
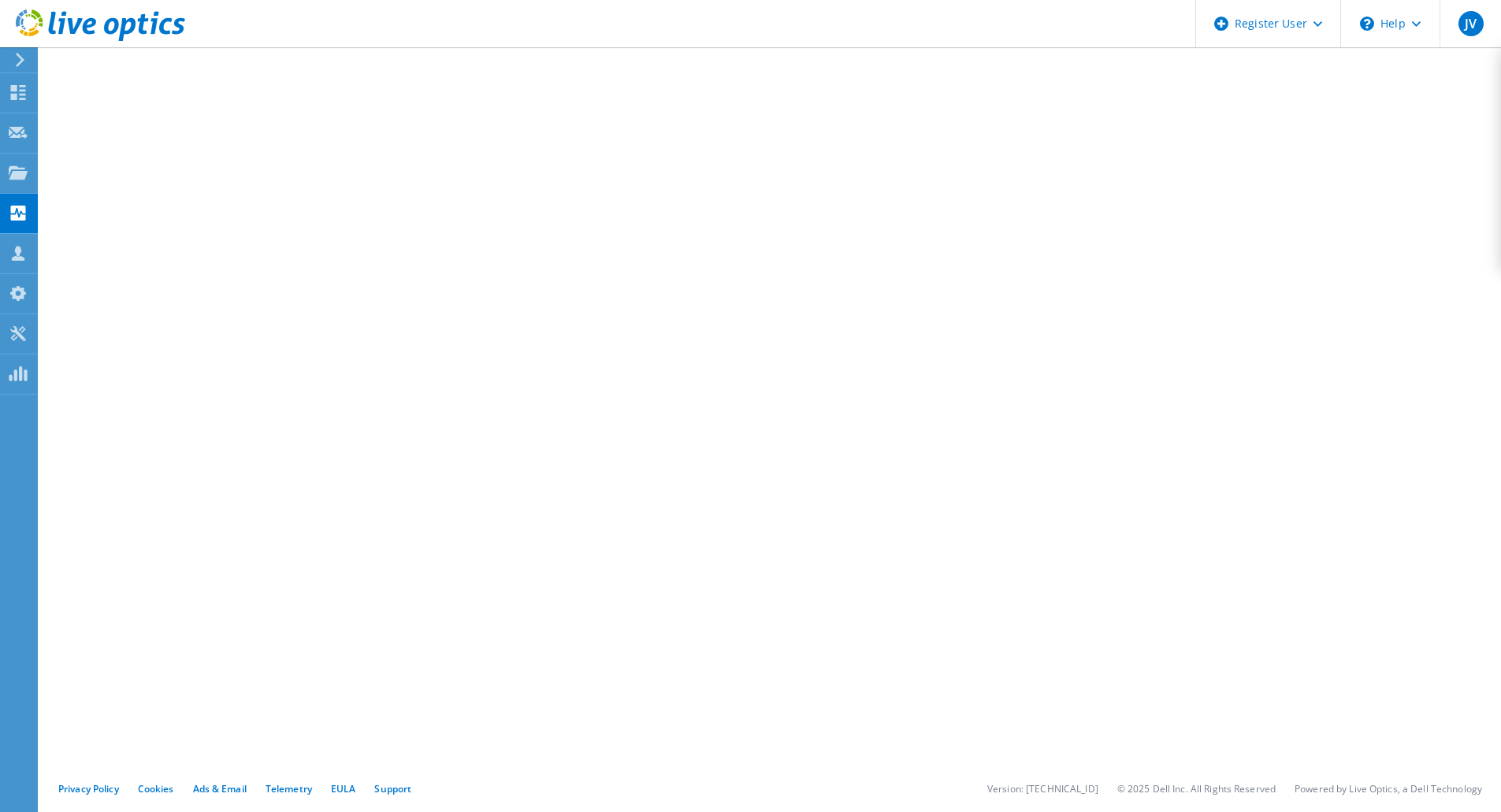
click at [11, 217] on use at bounding box center [18, 213] width 15 height 15
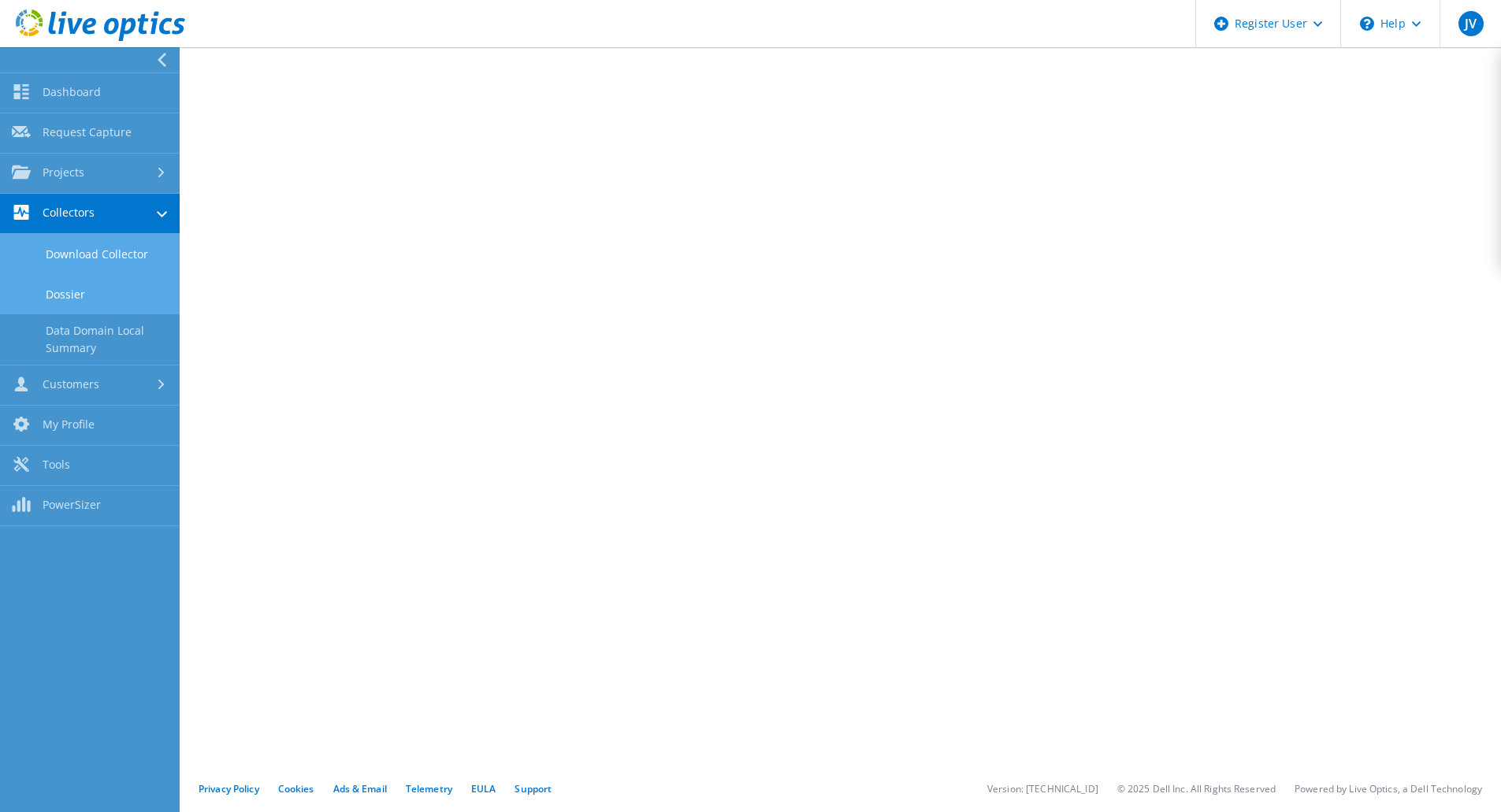
click at [63, 255] on link "Download Collector" at bounding box center [89, 254] width 179 height 40
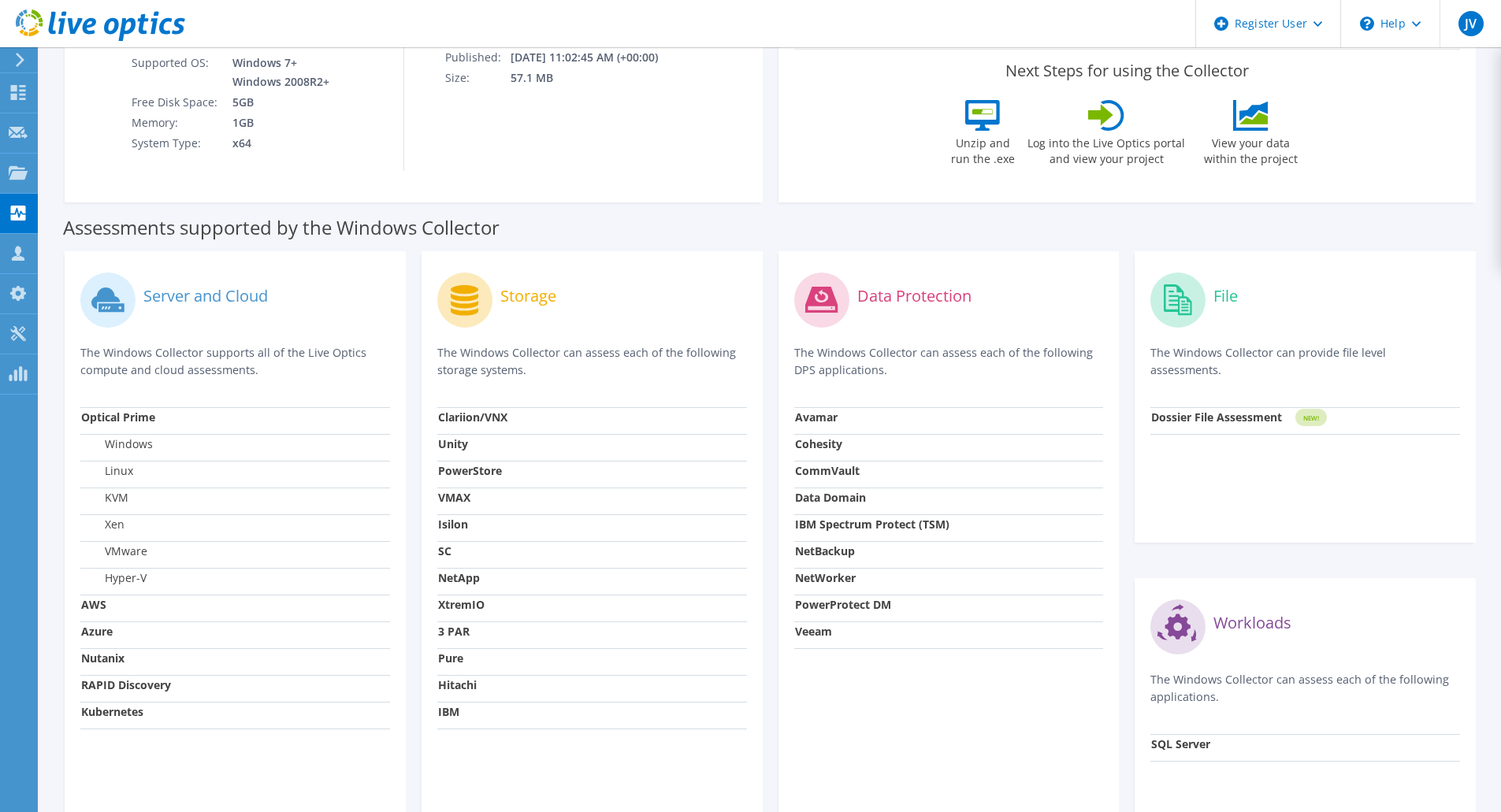
scroll to position [281, 0]
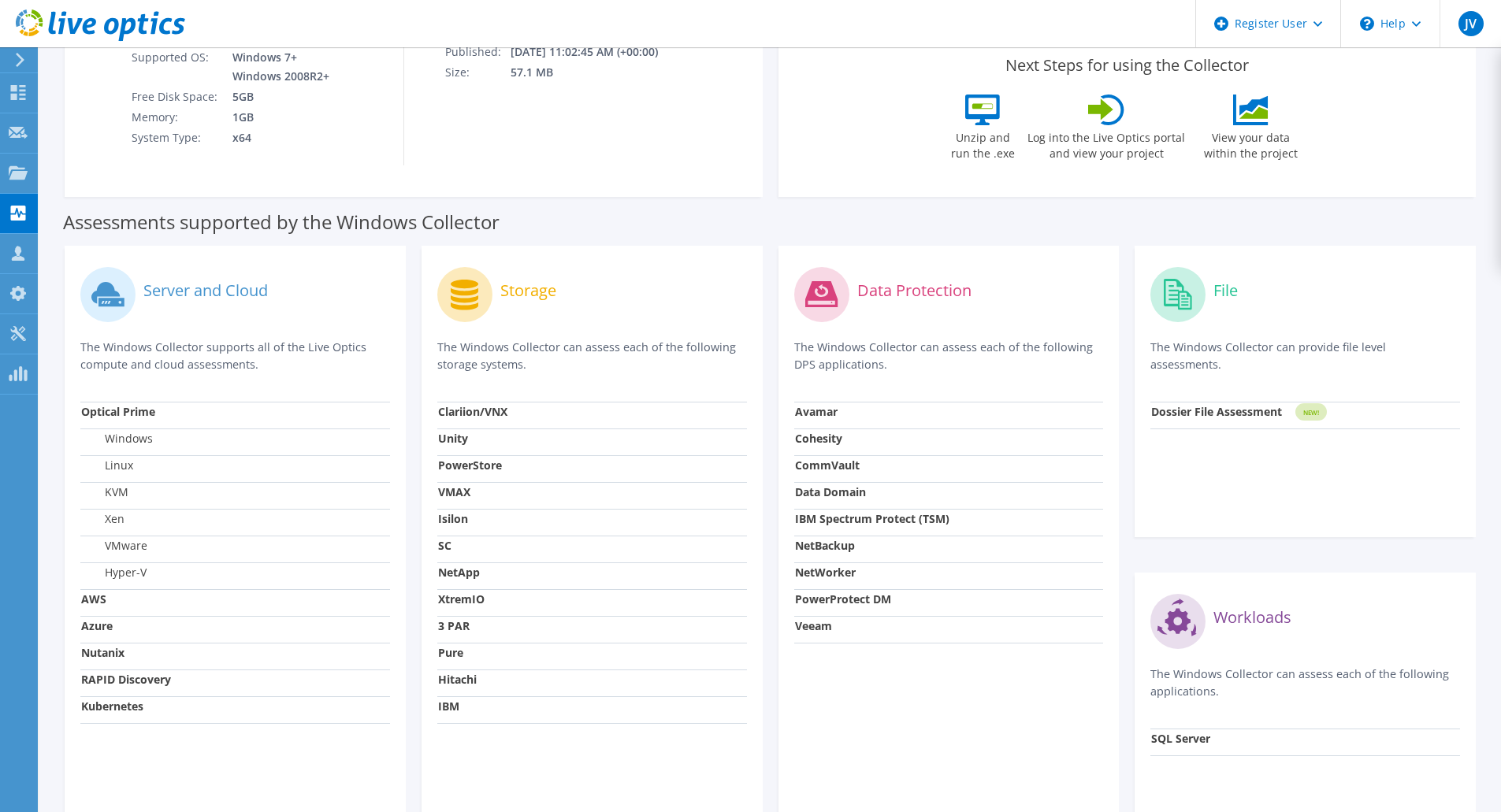
click at [18, 218] on use at bounding box center [18, 213] width 15 height 15
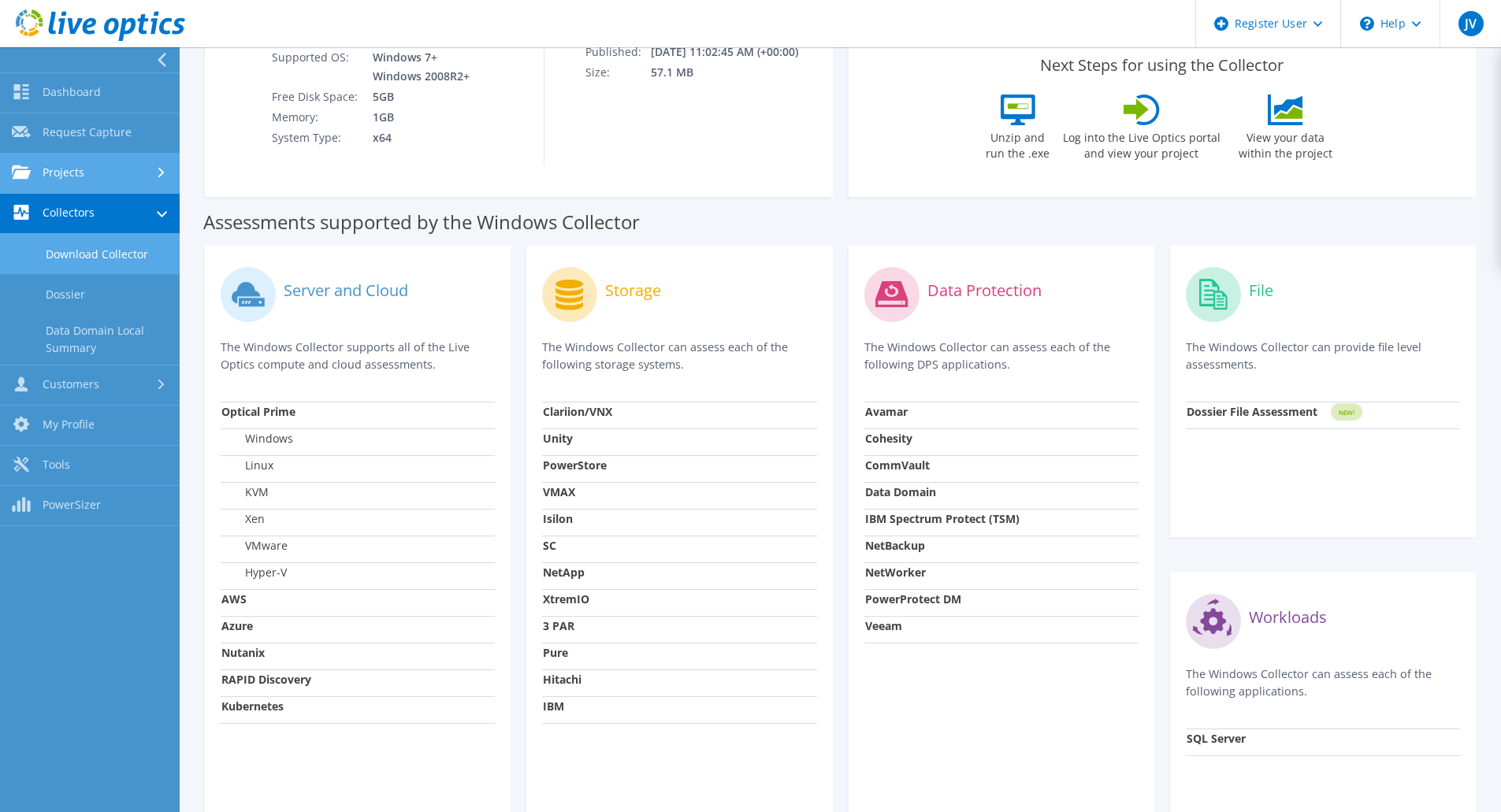
click at [82, 169] on link "Projects" at bounding box center [89, 174] width 179 height 40
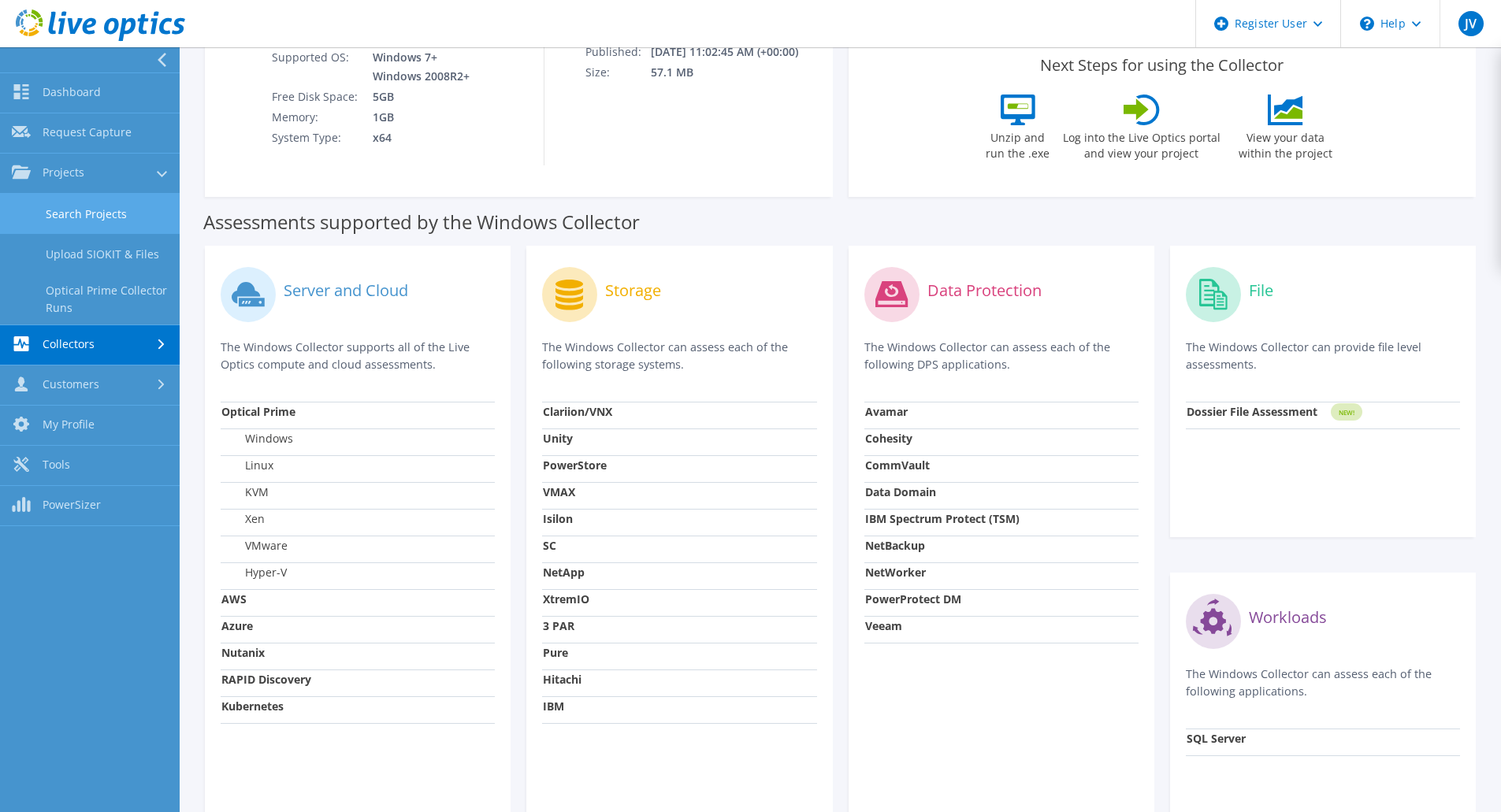
click at [90, 217] on link "Search Projects" at bounding box center [89, 214] width 179 height 40
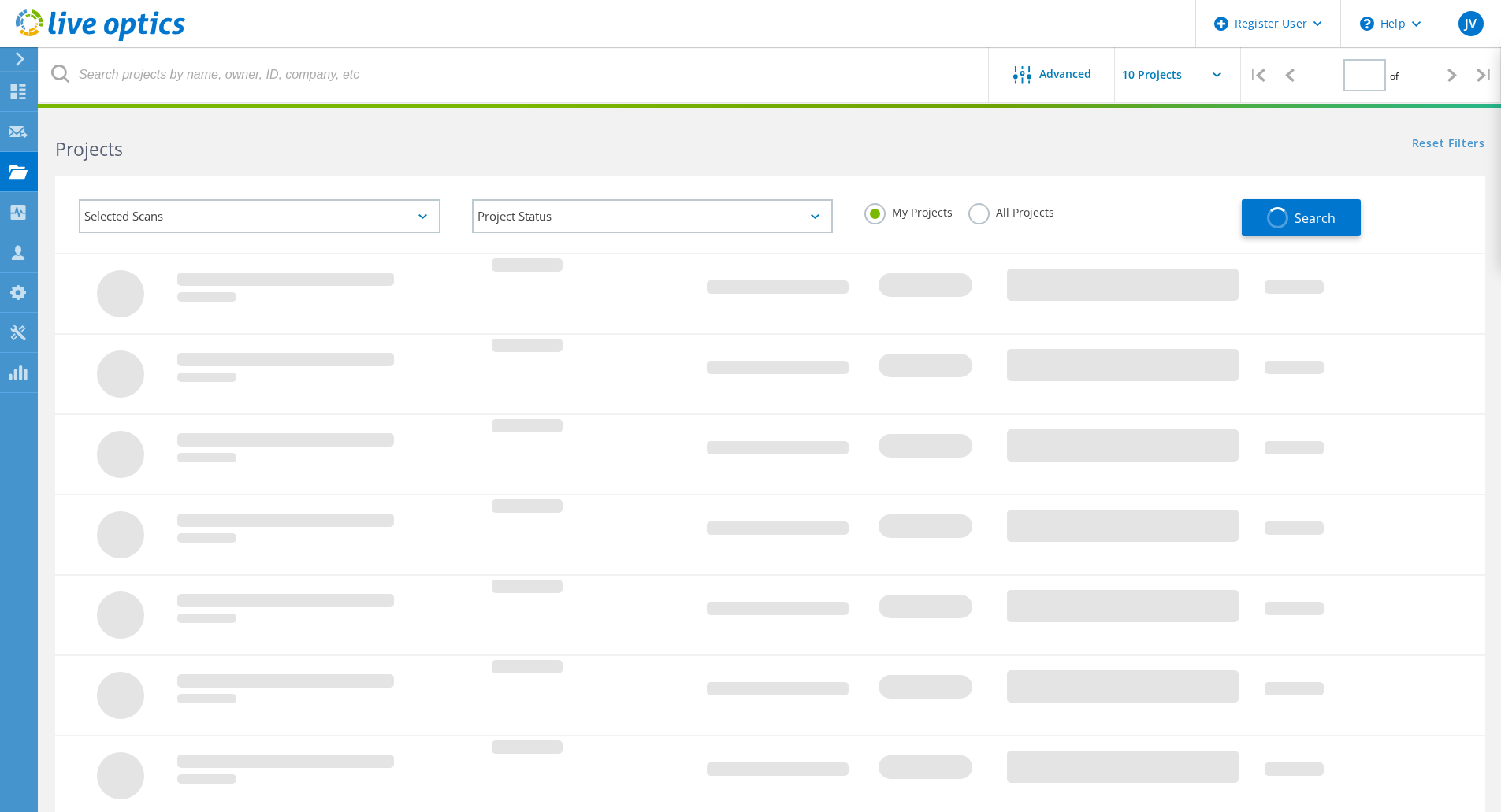
type input "1"
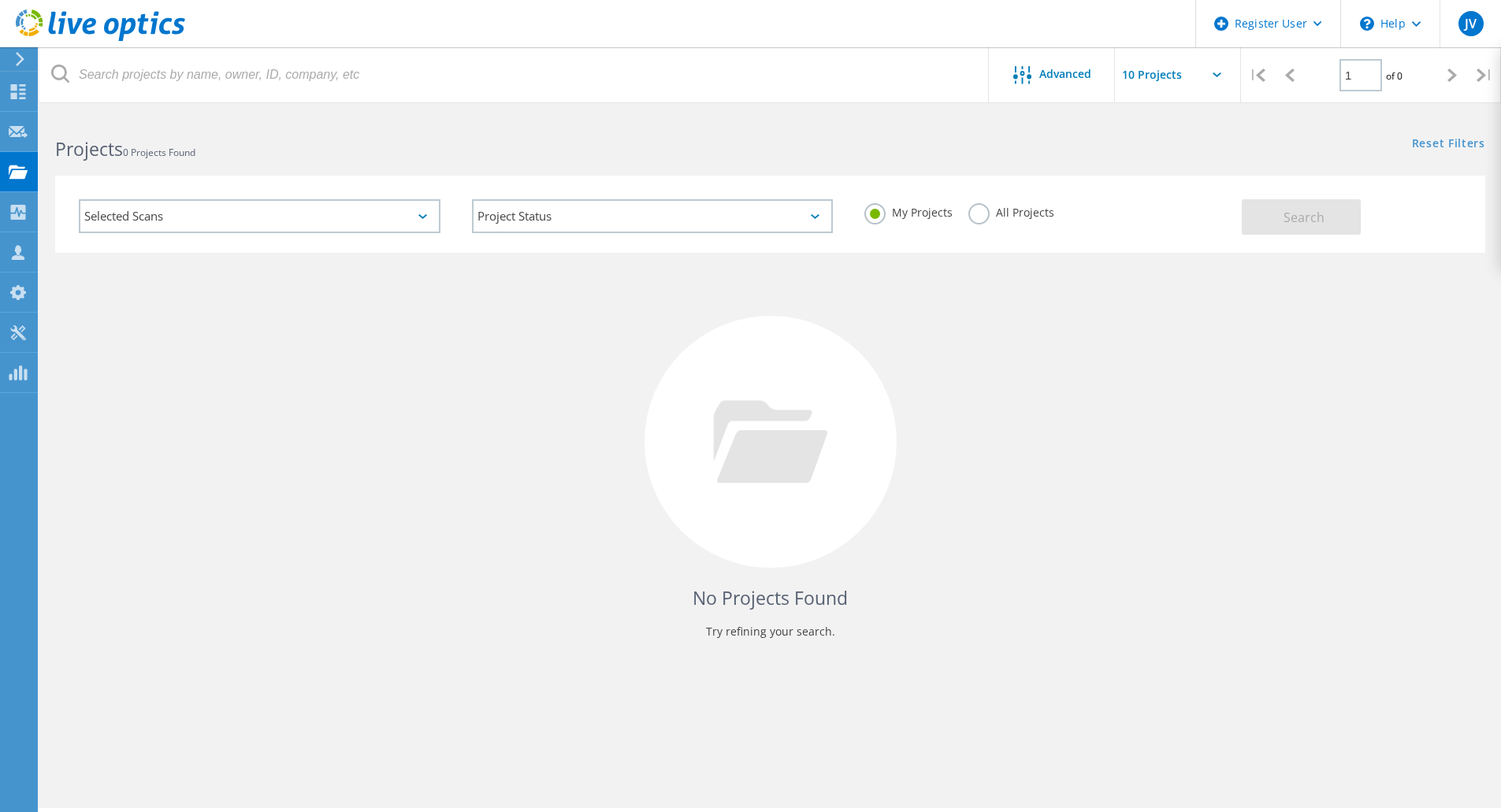
click at [351, 221] on div "Selected Scans" at bounding box center [259, 216] width 361 height 34
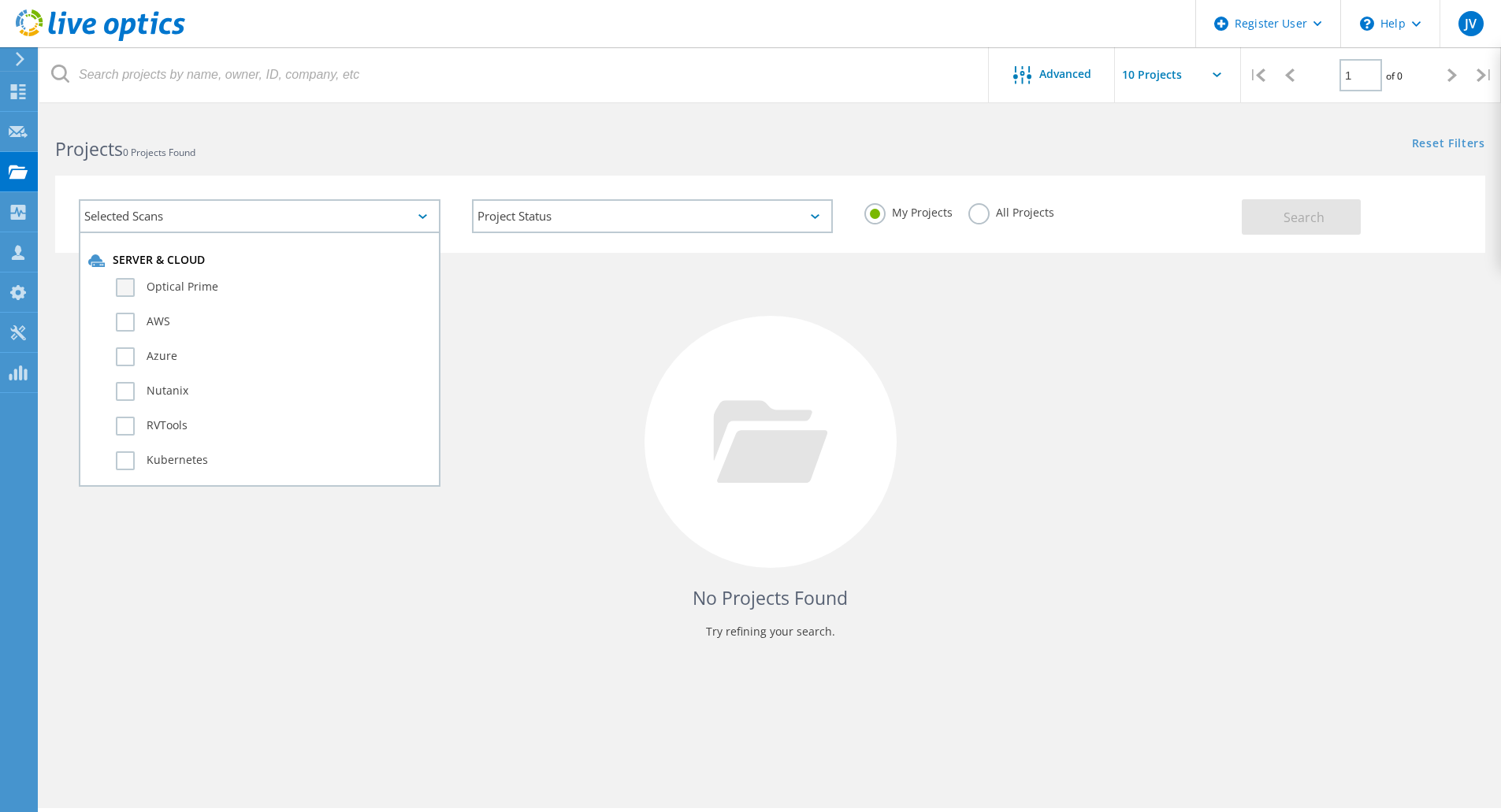
click at [176, 292] on label "Optical Prime" at bounding box center [273, 287] width 315 height 19
click at [0, 0] on input "Optical Prime" at bounding box center [0, 0] width 0 height 0
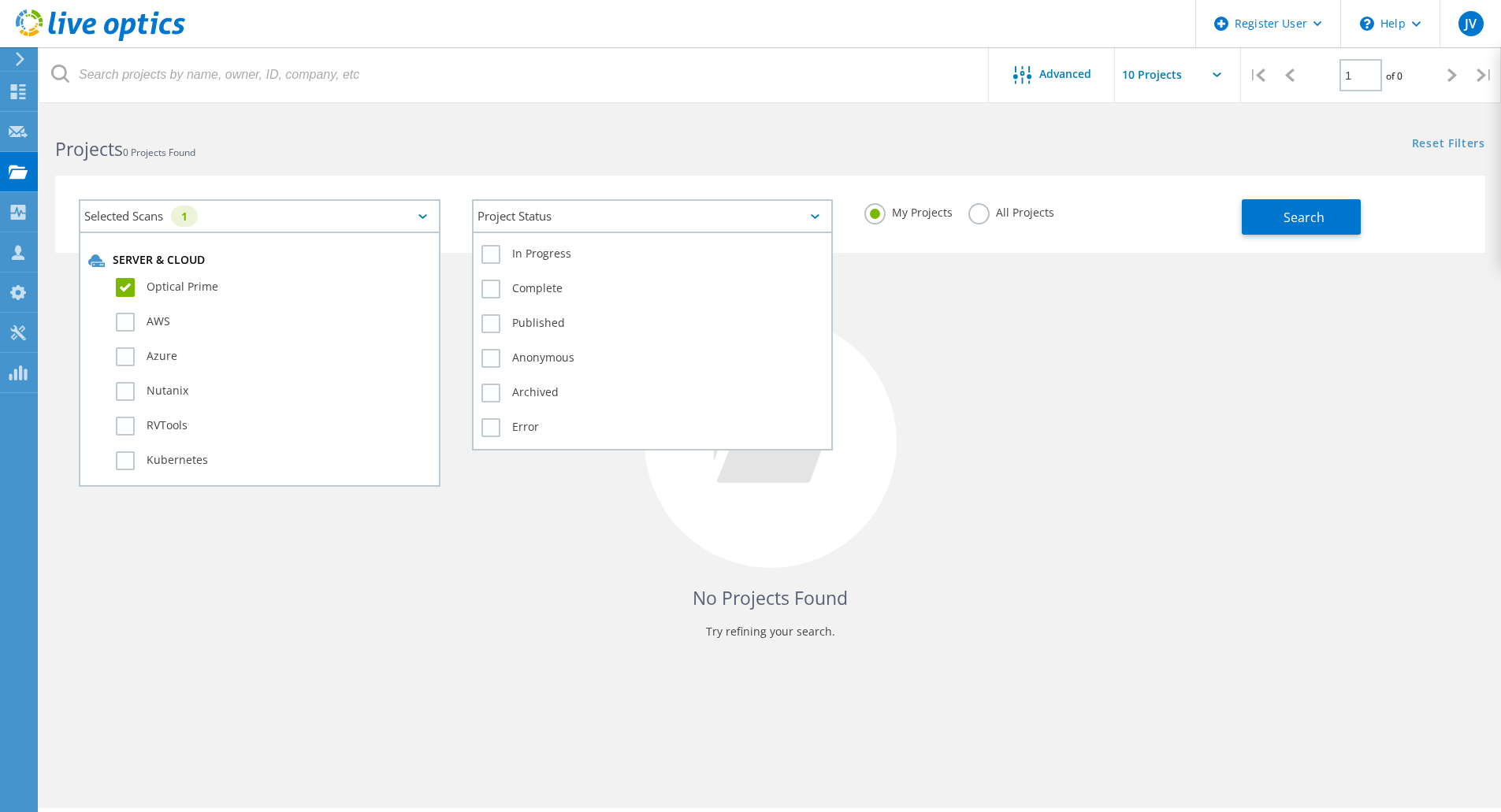
click at [618, 223] on div "Project Status" at bounding box center [652, 216] width 361 height 34
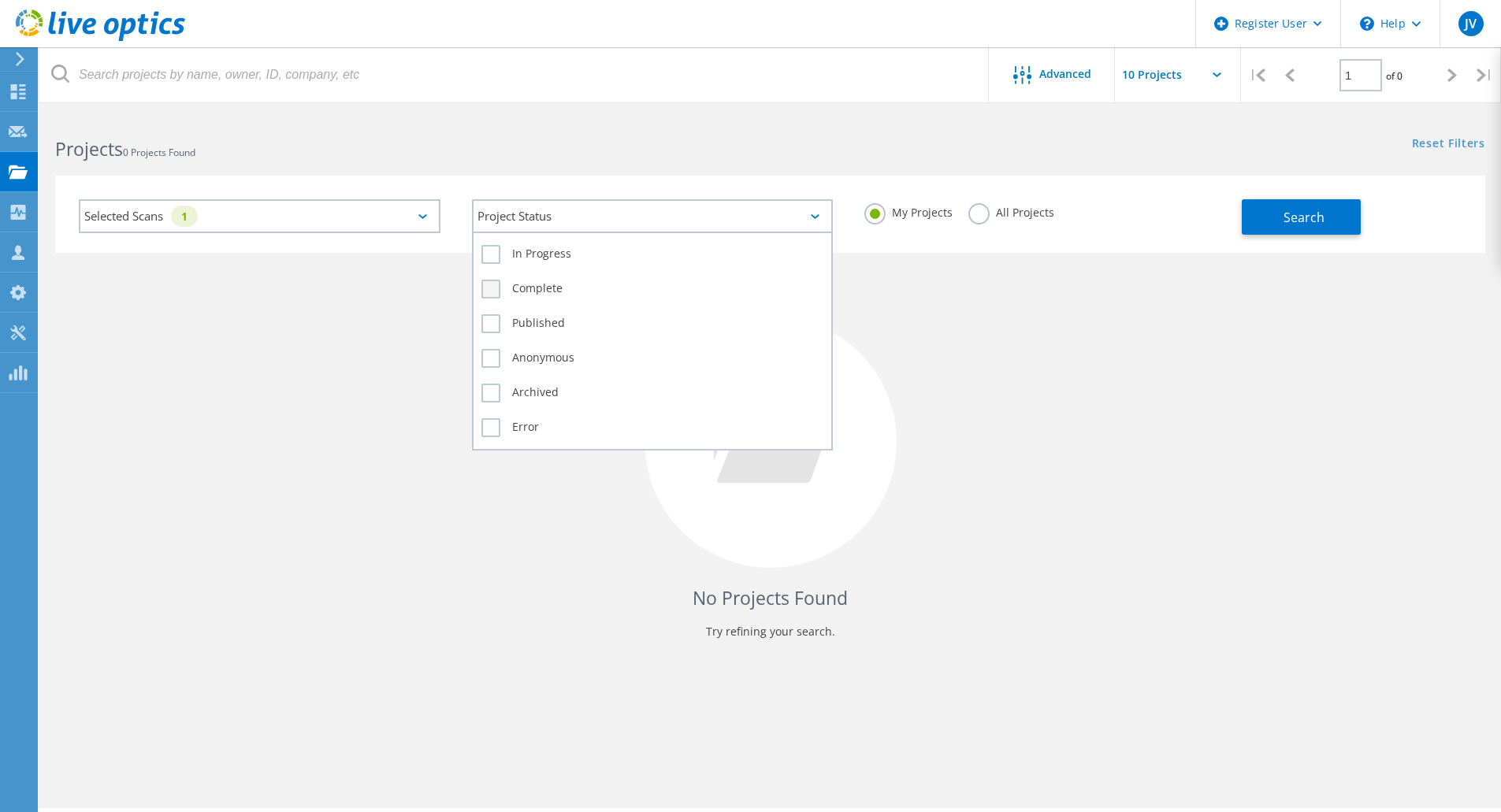
click at [558, 290] on label "Complete" at bounding box center [652, 289] width 343 height 19
click at [0, 0] on input "Complete" at bounding box center [0, 0] width 0 height 0
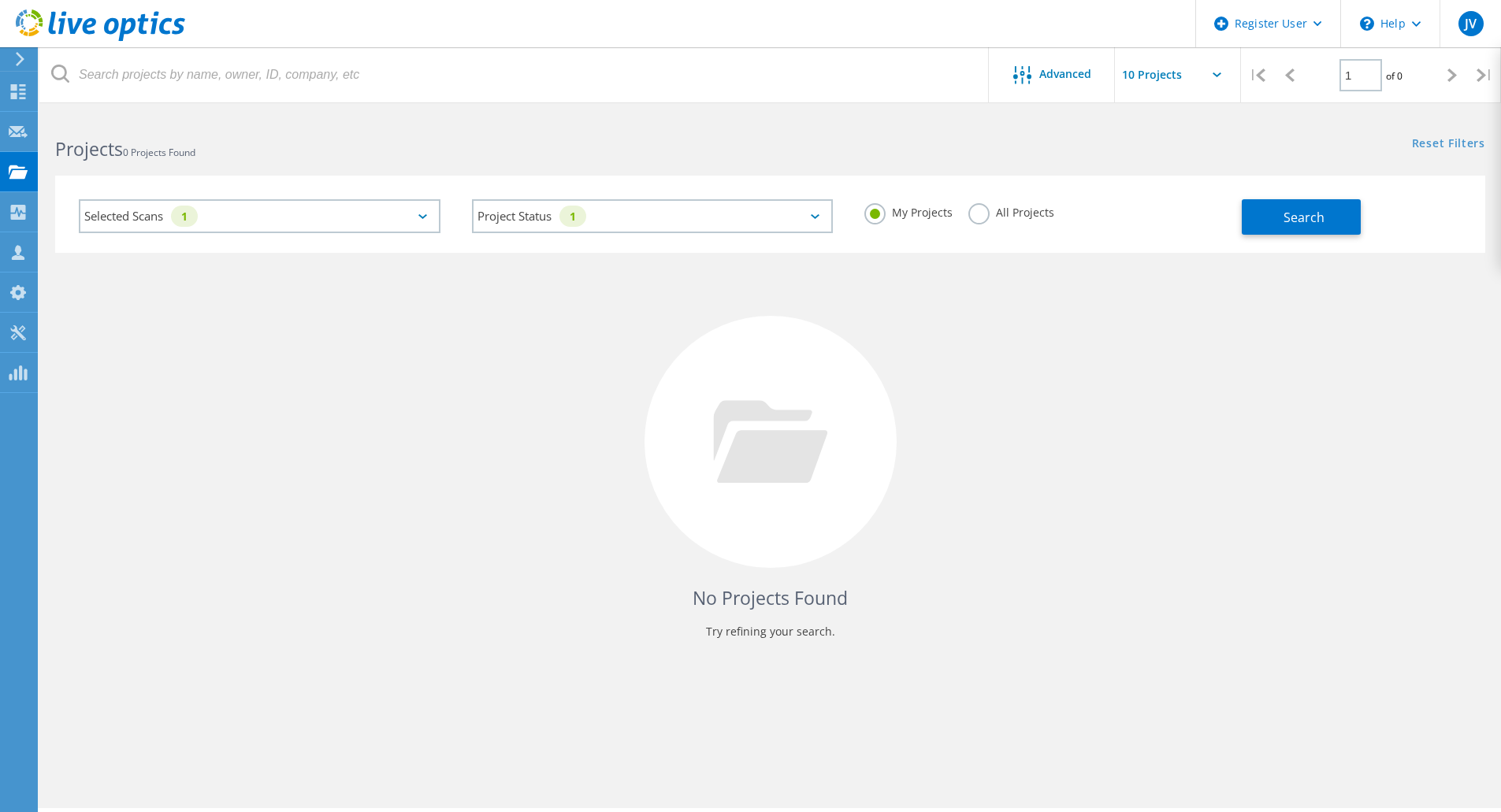
click at [1005, 233] on div "My Projects All Projects" at bounding box center [1046, 212] width 394 height 58
click at [1023, 211] on label "All Projects" at bounding box center [1011, 211] width 86 height 15
click at [0, 0] on input "All Projects" at bounding box center [0, 0] width 0 height 0
click at [1299, 233] on button "Search" at bounding box center [1300, 217] width 119 height 36
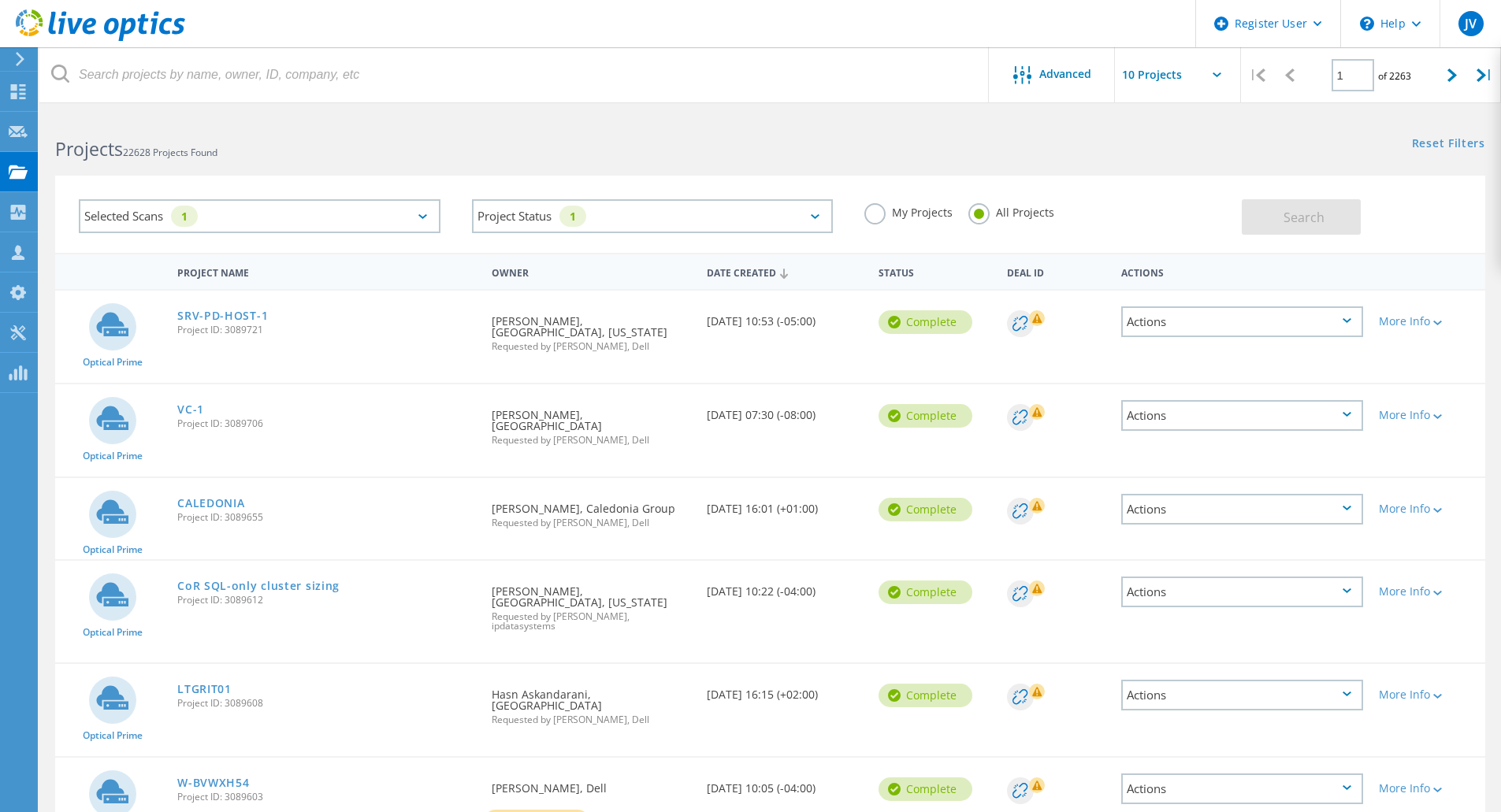
click at [91, 494] on circle at bounding box center [112, 514] width 47 height 47
click at [94, 504] on circle at bounding box center [112, 514] width 47 height 47
click at [148, 486] on div "Optical Prime" at bounding box center [112, 518] width 114 height 79
click at [192, 497] on link "CALEDONIA" at bounding box center [211, 503] width 67 height 11
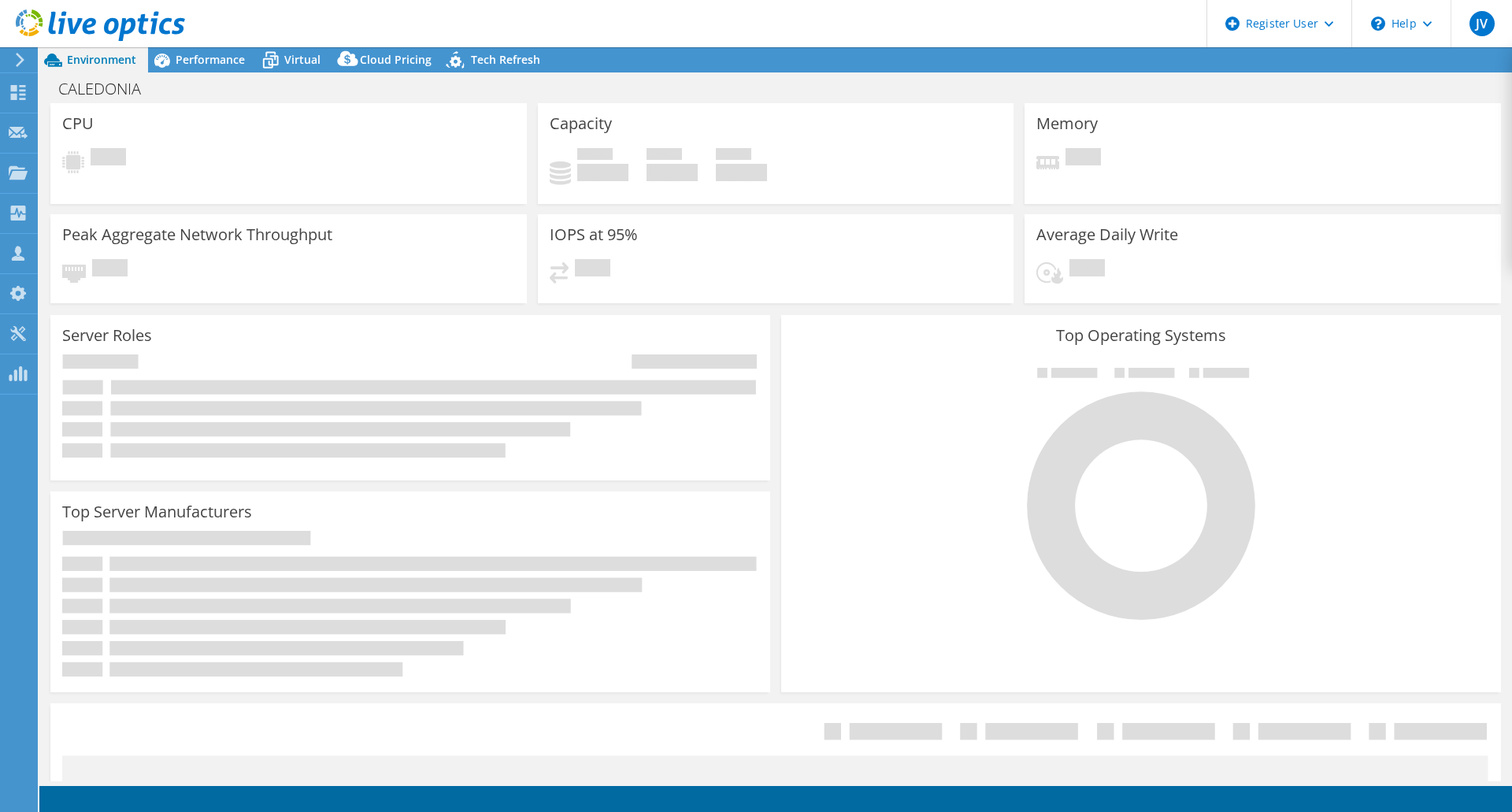
select select "USD"
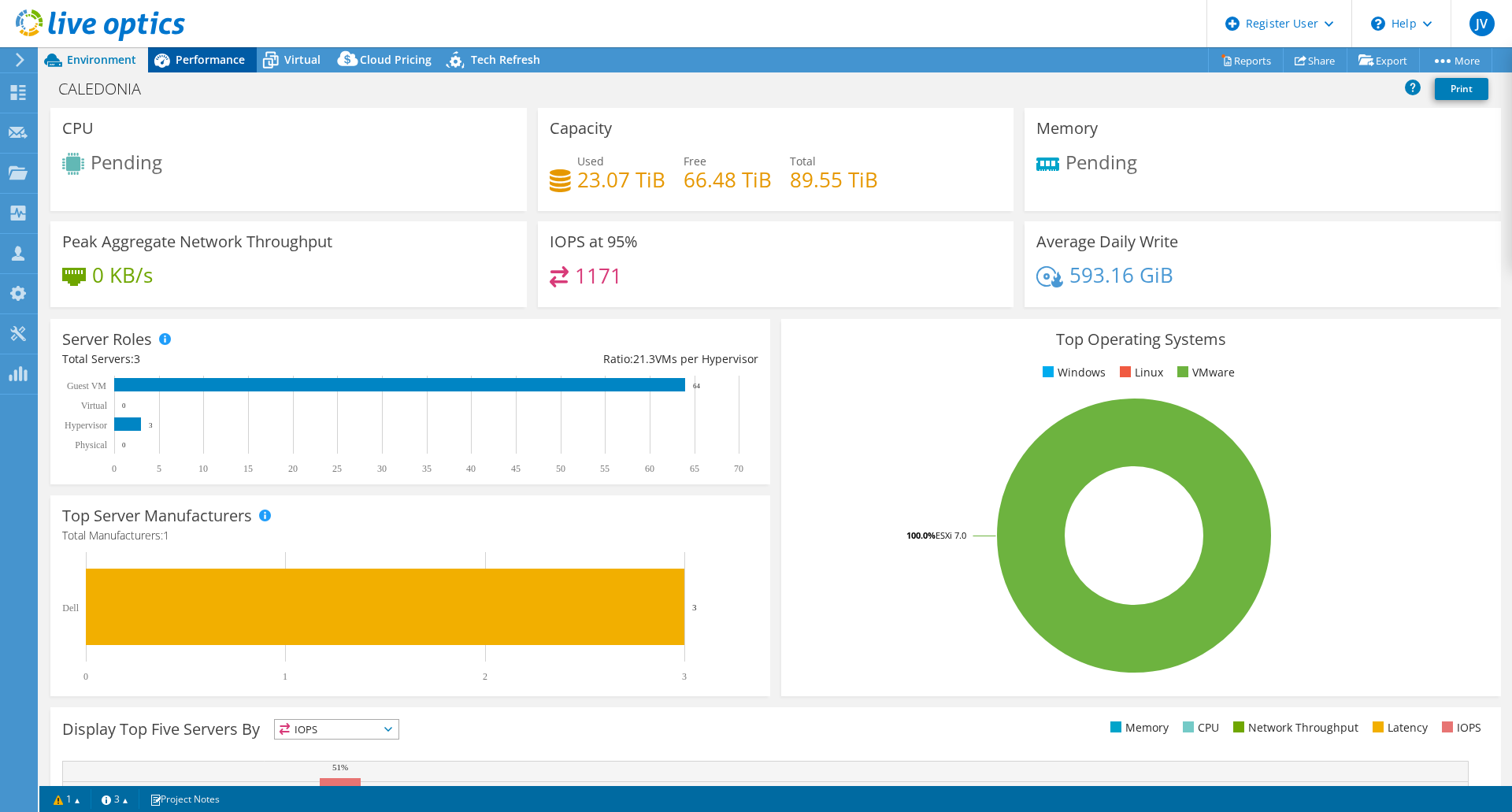
click at [189, 68] on div "Performance" at bounding box center [202, 59] width 108 height 25
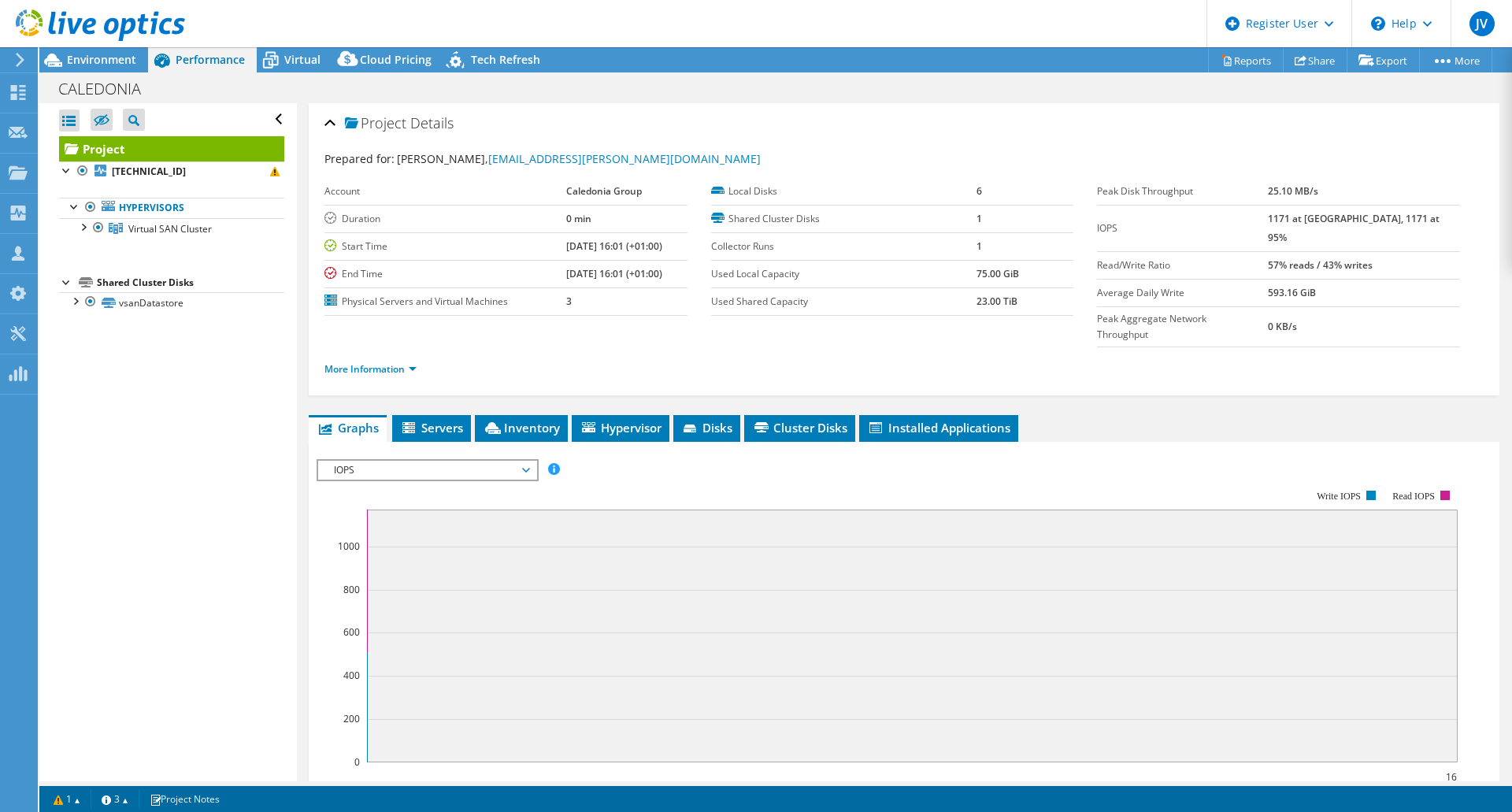
click at [301, 38] on header "JV Dell User [PERSON_NAME] [PERSON_NAME][EMAIL_ADDRESS][PERSON_NAME][DOMAIN_NAM…" at bounding box center [756, 23] width 1512 height 47
click at [292, 47] on div "Virtual" at bounding box center [294, 59] width 75 height 25
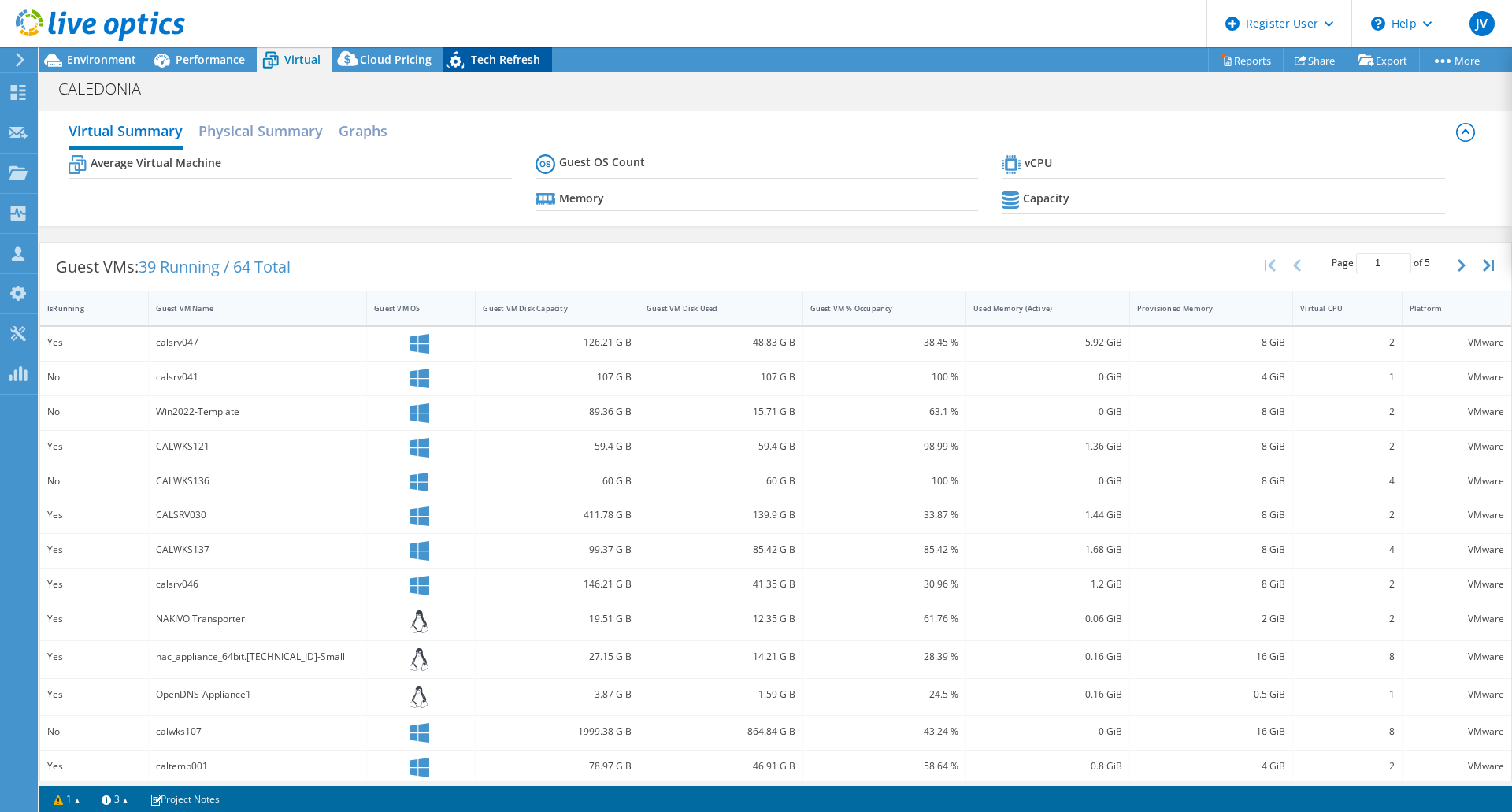
click at [517, 63] on span "Tech Refresh" at bounding box center [505, 60] width 69 height 15
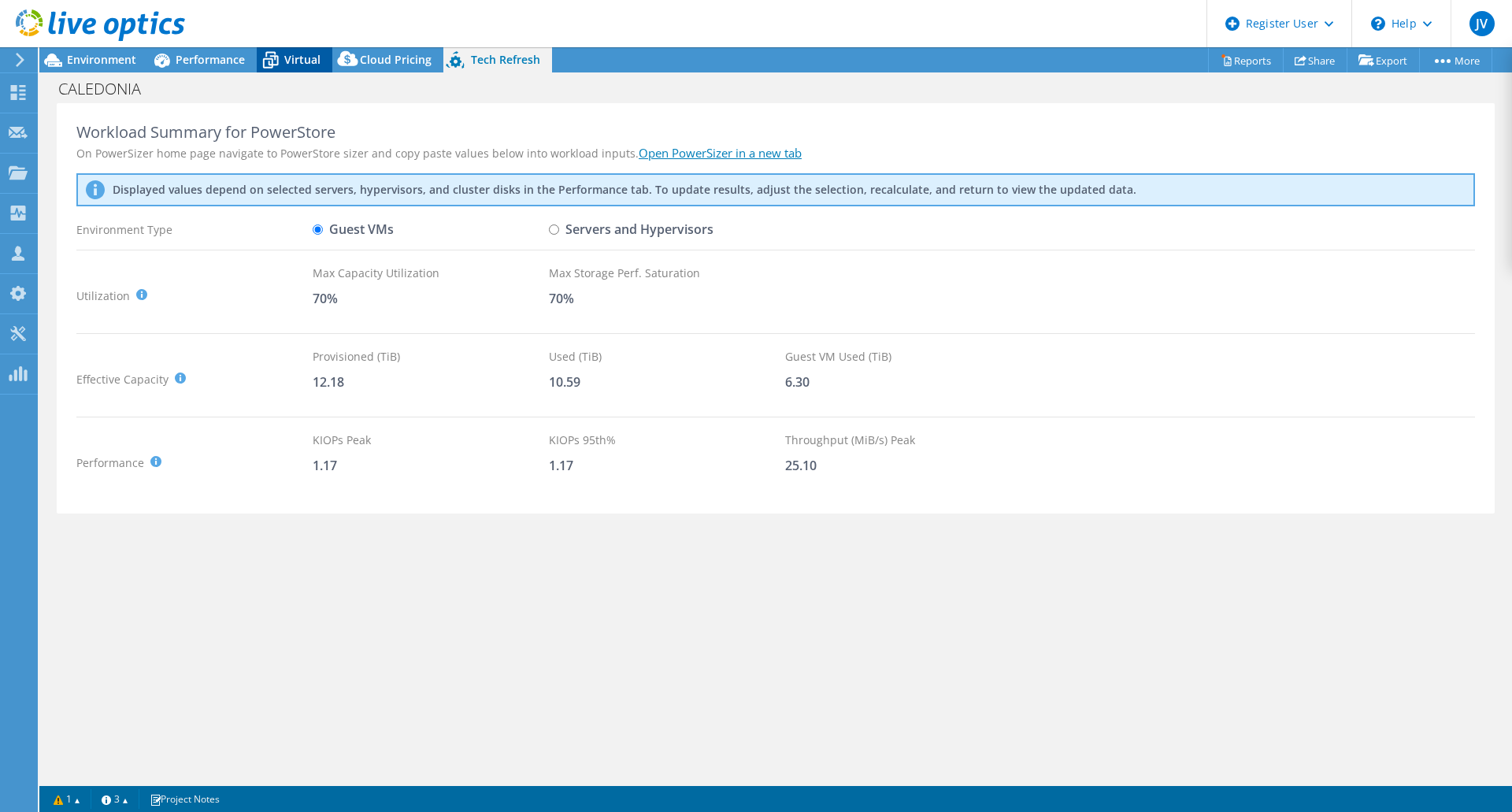
click at [294, 60] on span "Virtual" at bounding box center [301, 60] width 36 height 15
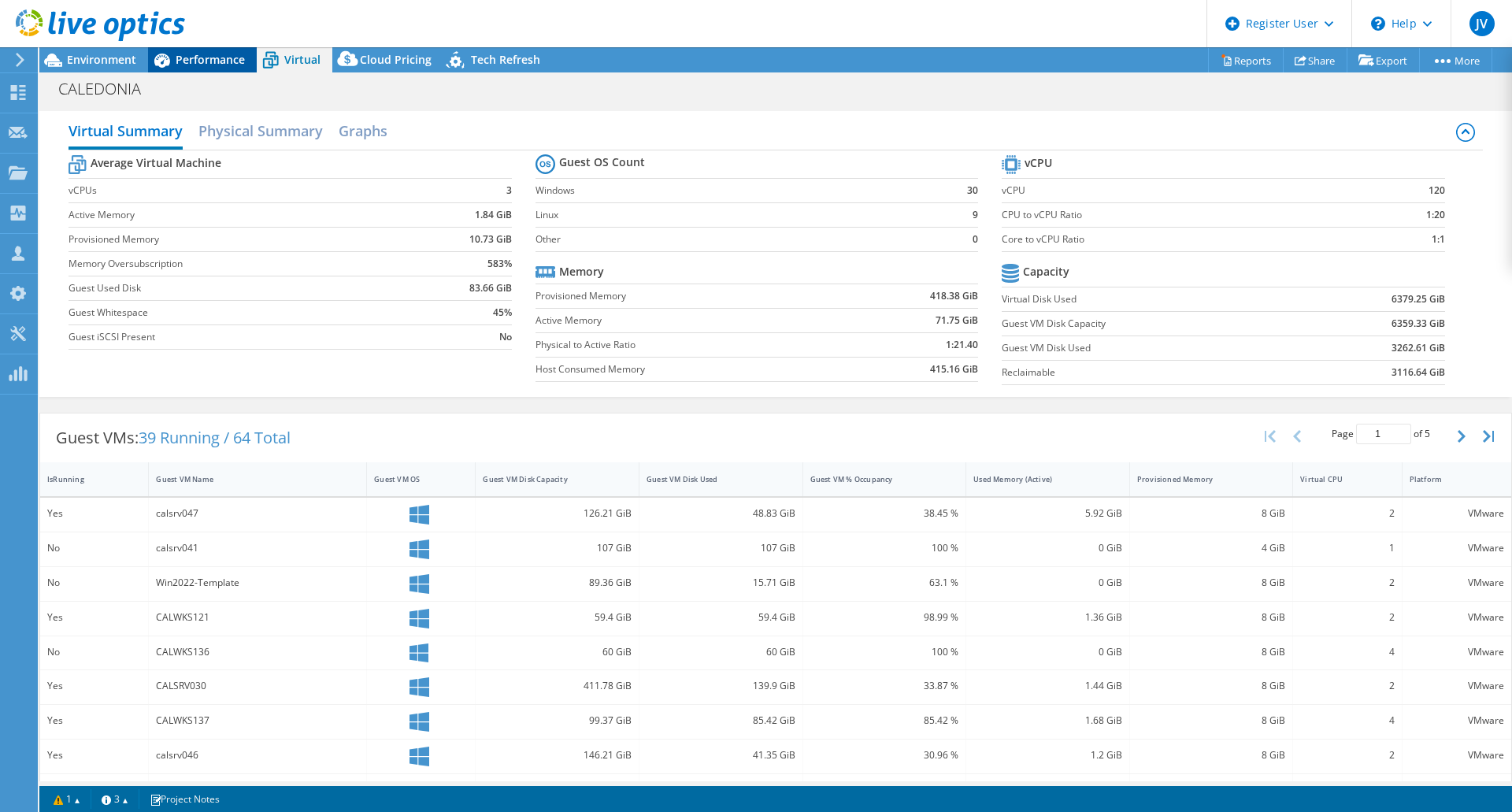
click at [210, 50] on div "Performance" at bounding box center [202, 59] width 108 height 25
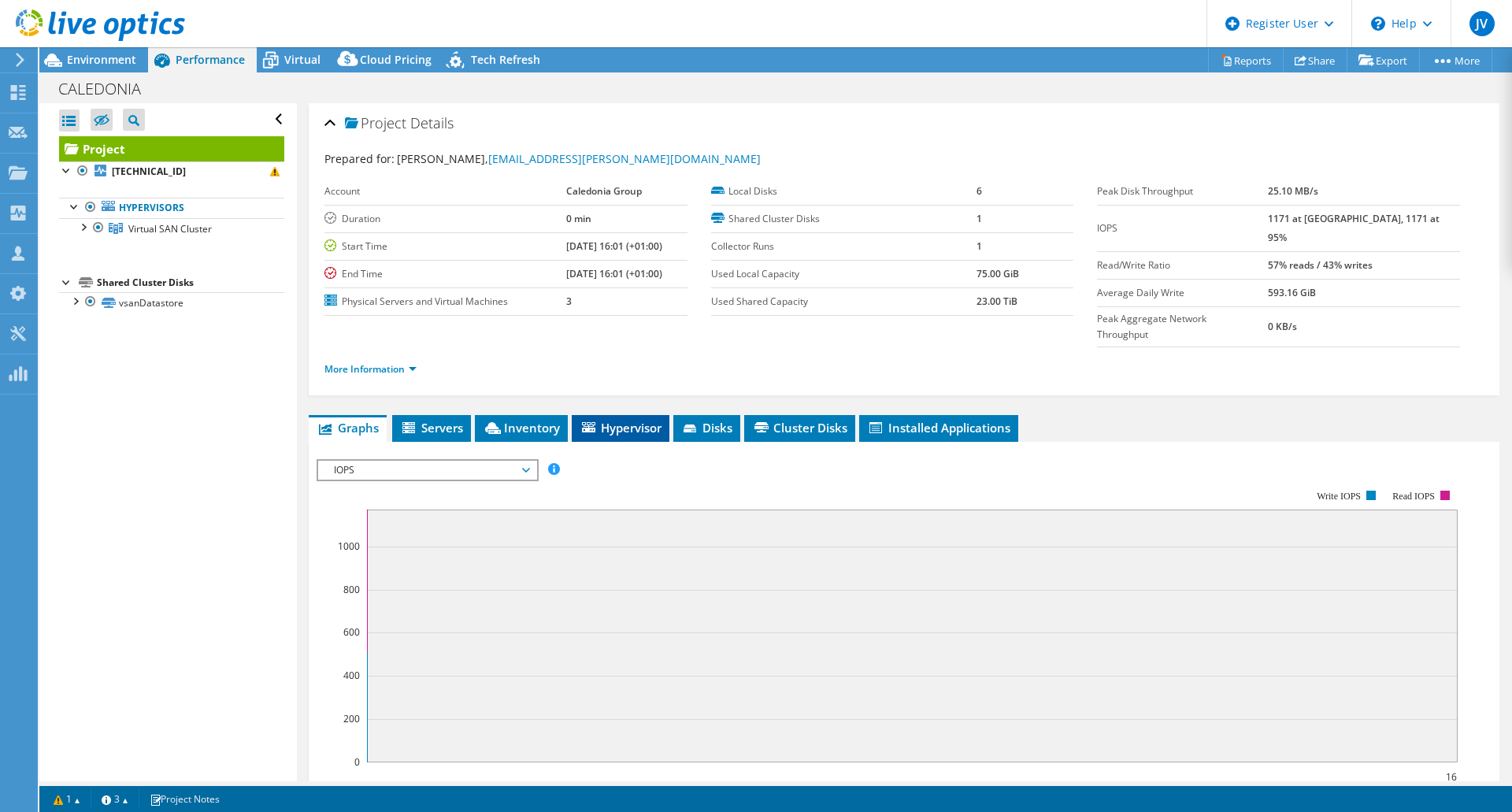
click at [609, 420] on span "Hypervisor" at bounding box center [620, 428] width 82 height 16
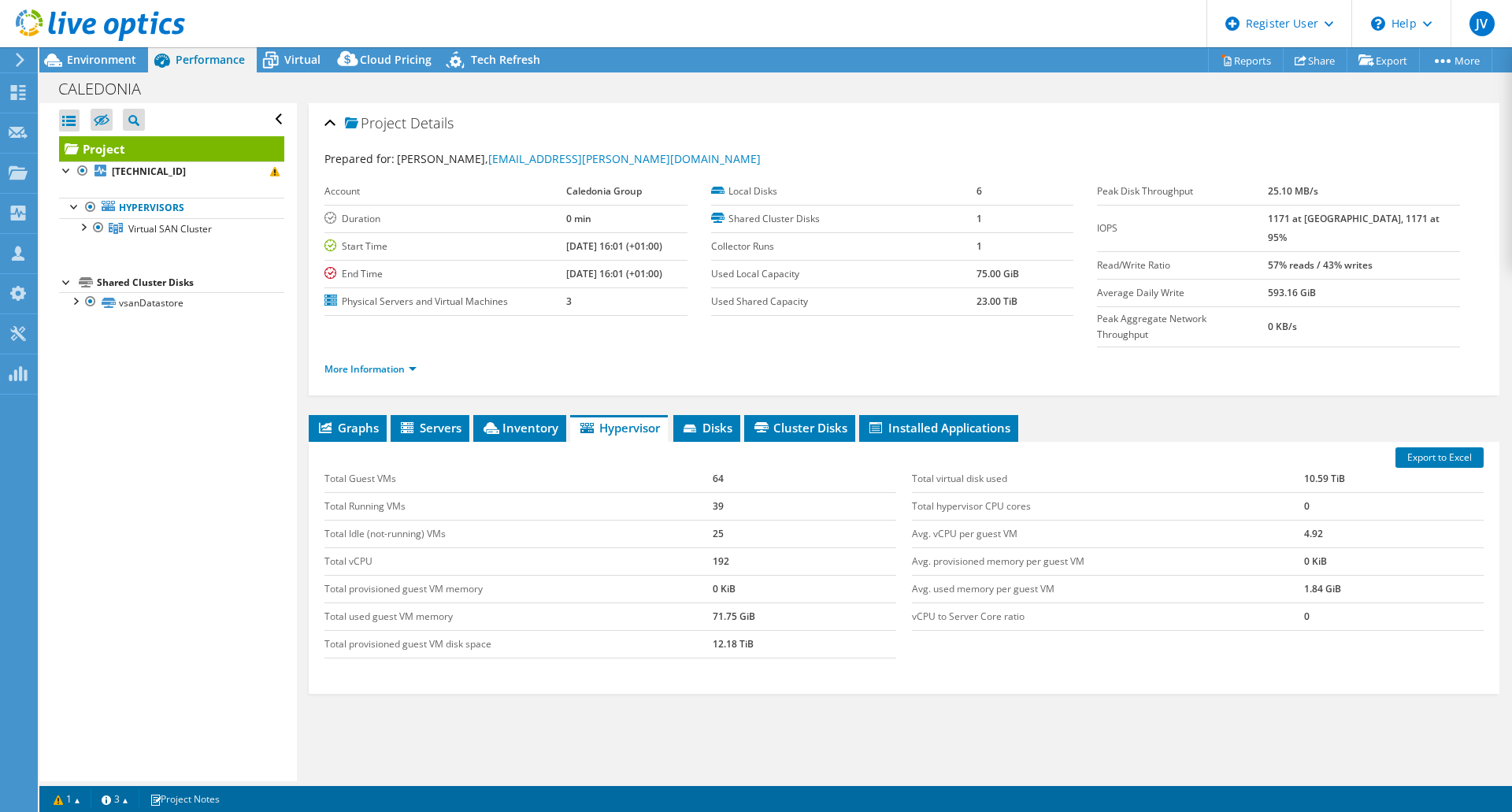
click at [1308, 547] on td "0 KiB" at bounding box center [1393, 561] width 179 height 28
click at [162, 72] on icon at bounding box center [162, 61] width 28 height 28
click at [667, 630] on td "Total provisioned guest VM disk space" at bounding box center [518, 644] width 388 height 28
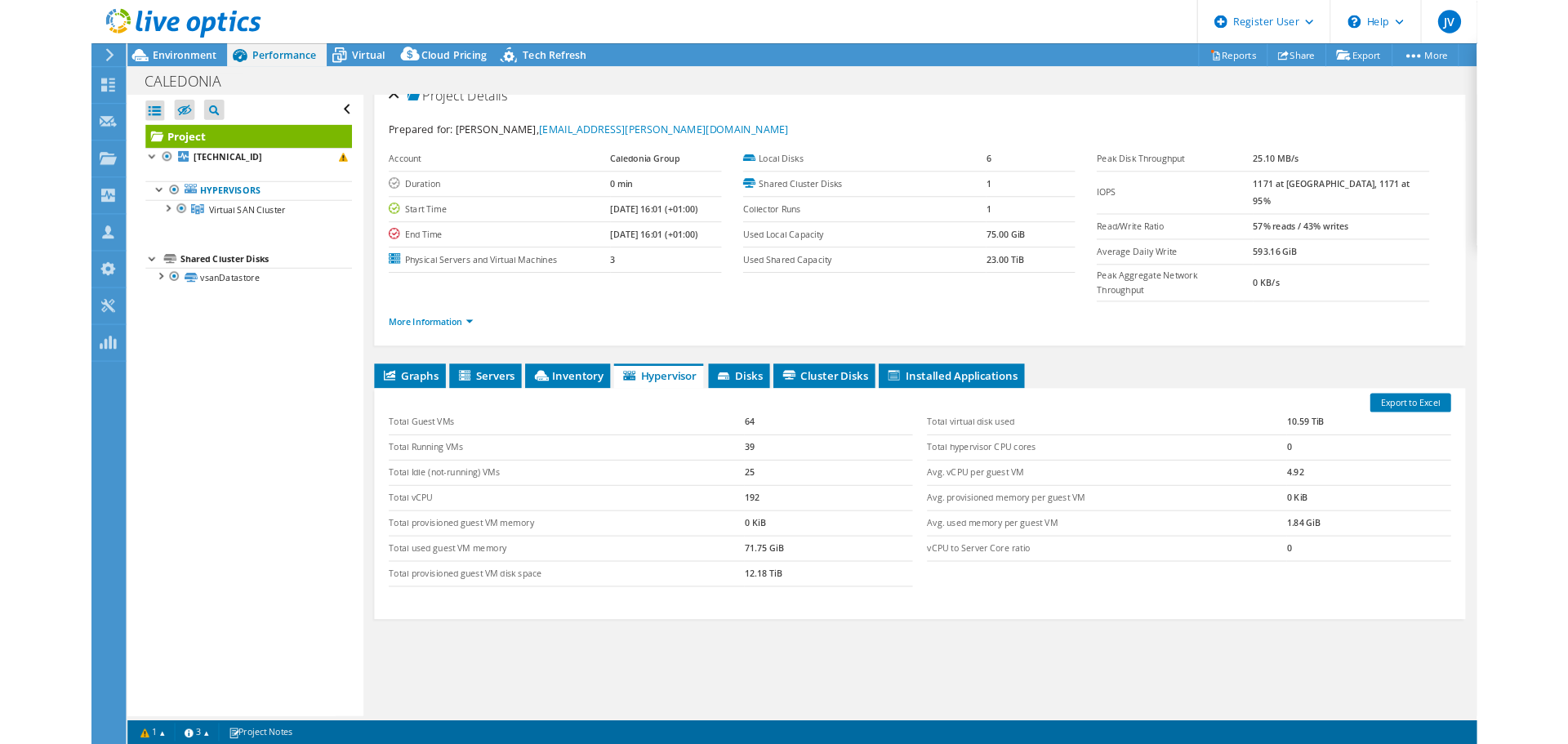
scroll to position [25, 0]
